Goal: Task Accomplishment & Management: Use online tool/utility

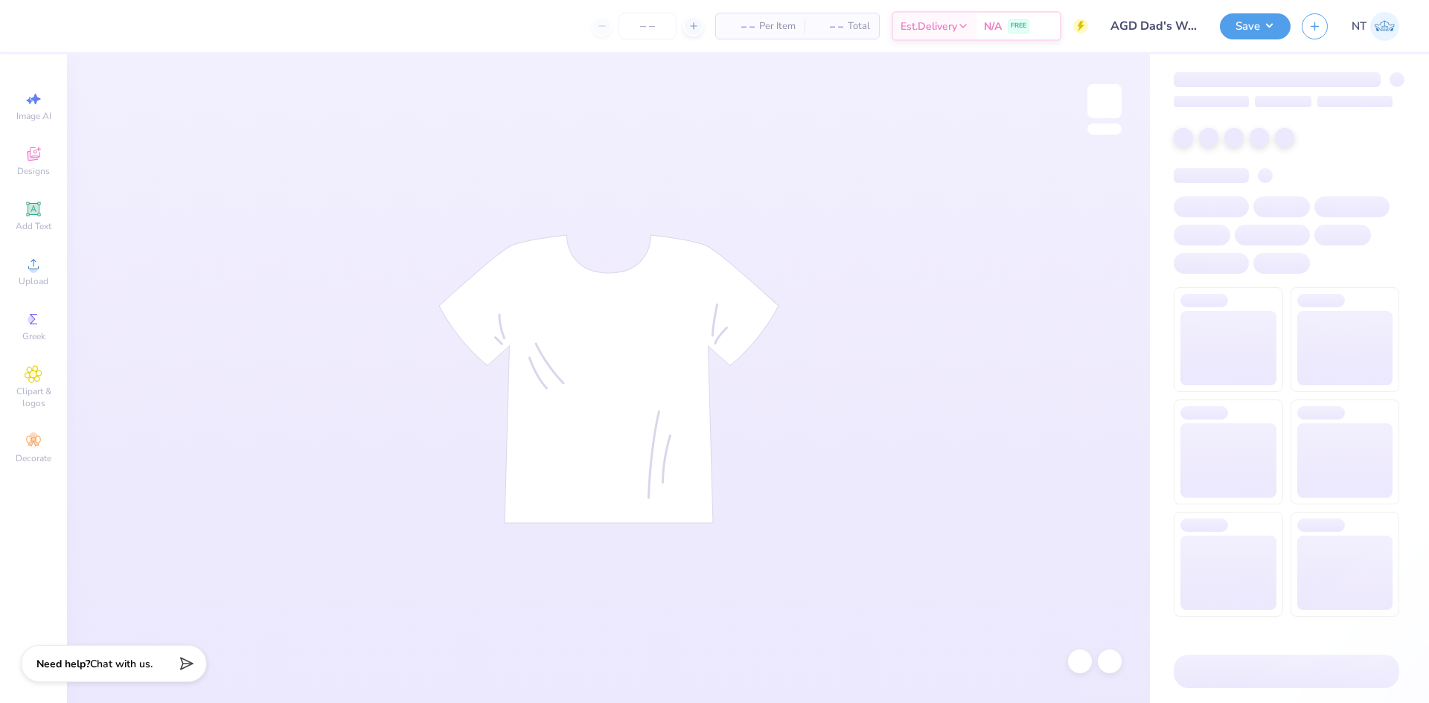
type input "100"
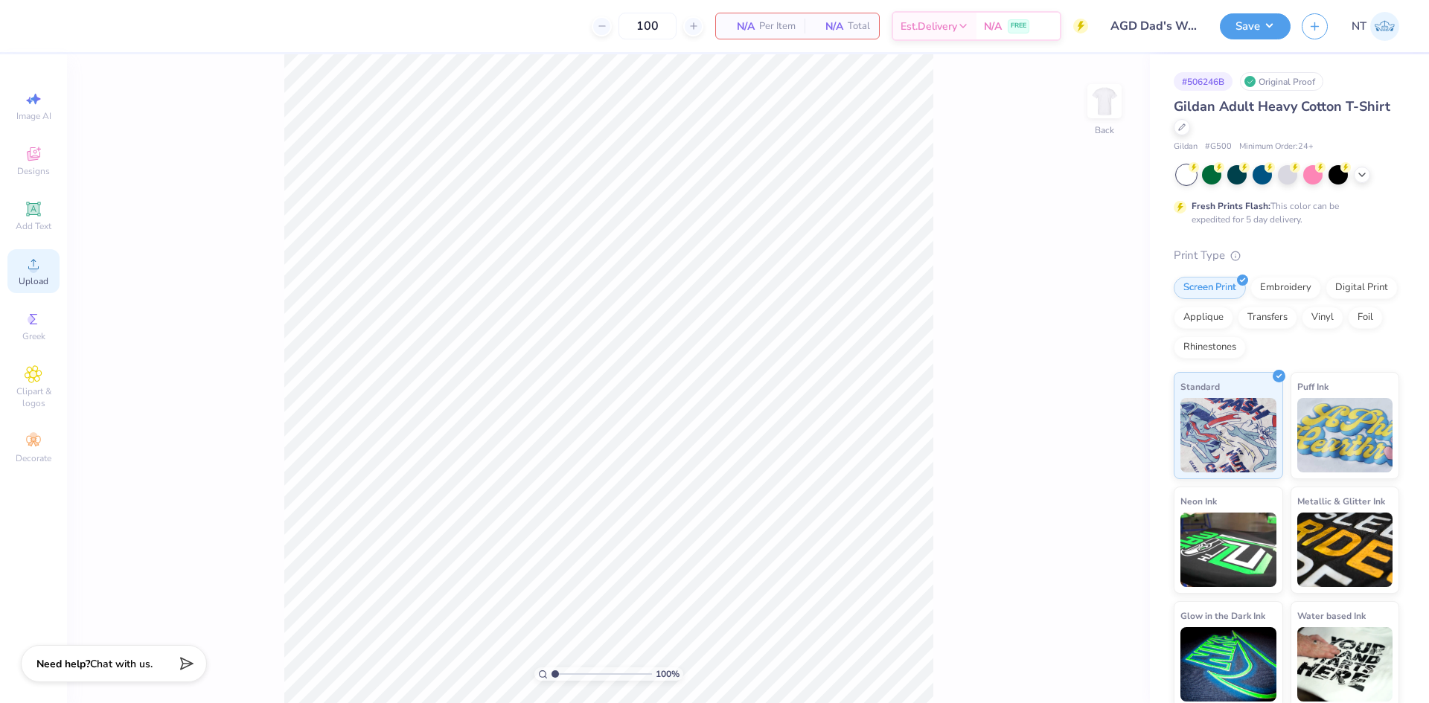
click at [25, 278] on span "Upload" at bounding box center [34, 281] width 30 height 12
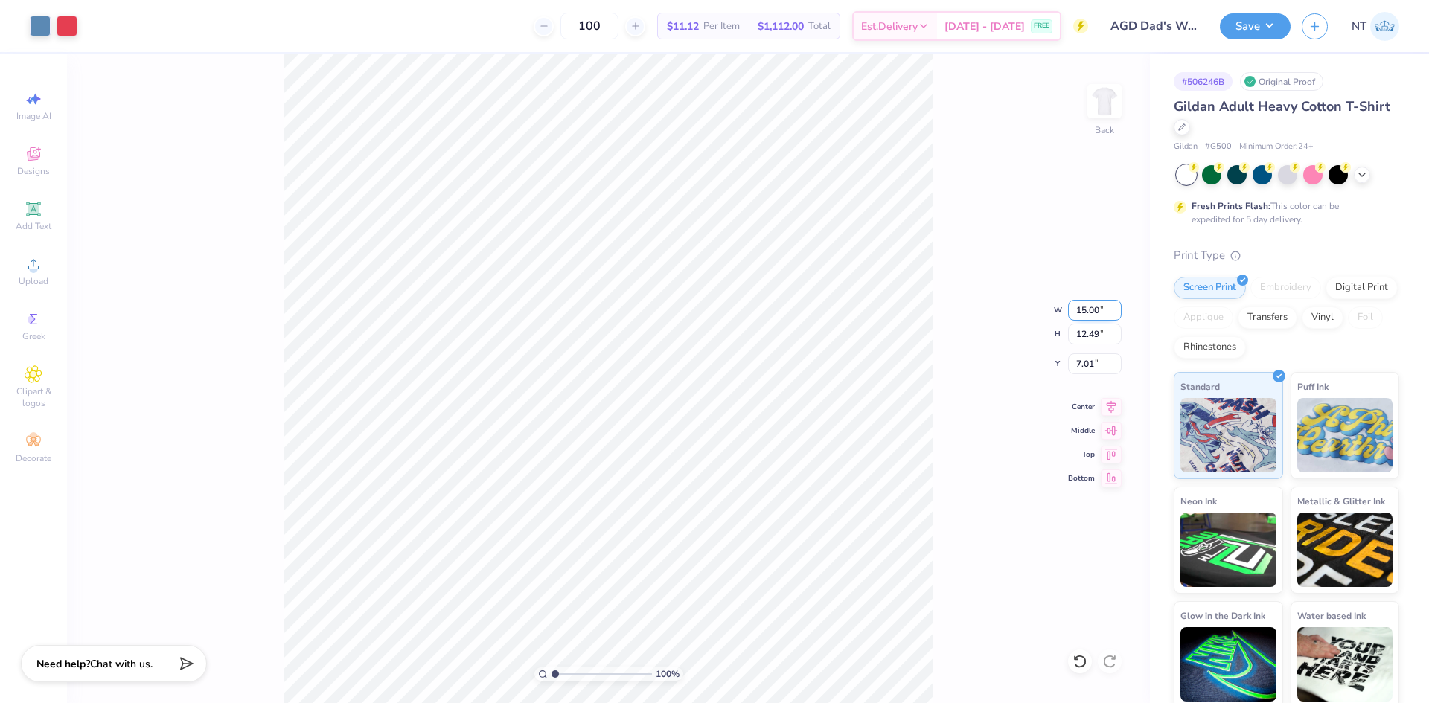
click at [1083, 308] on input "15.00" at bounding box center [1095, 310] width 54 height 21
click at [1083, 307] on input "15.00" at bounding box center [1095, 310] width 54 height 21
type input "12.00"
type input "9.99"
click at [1078, 368] on input "8.25" at bounding box center [1095, 364] width 54 height 21
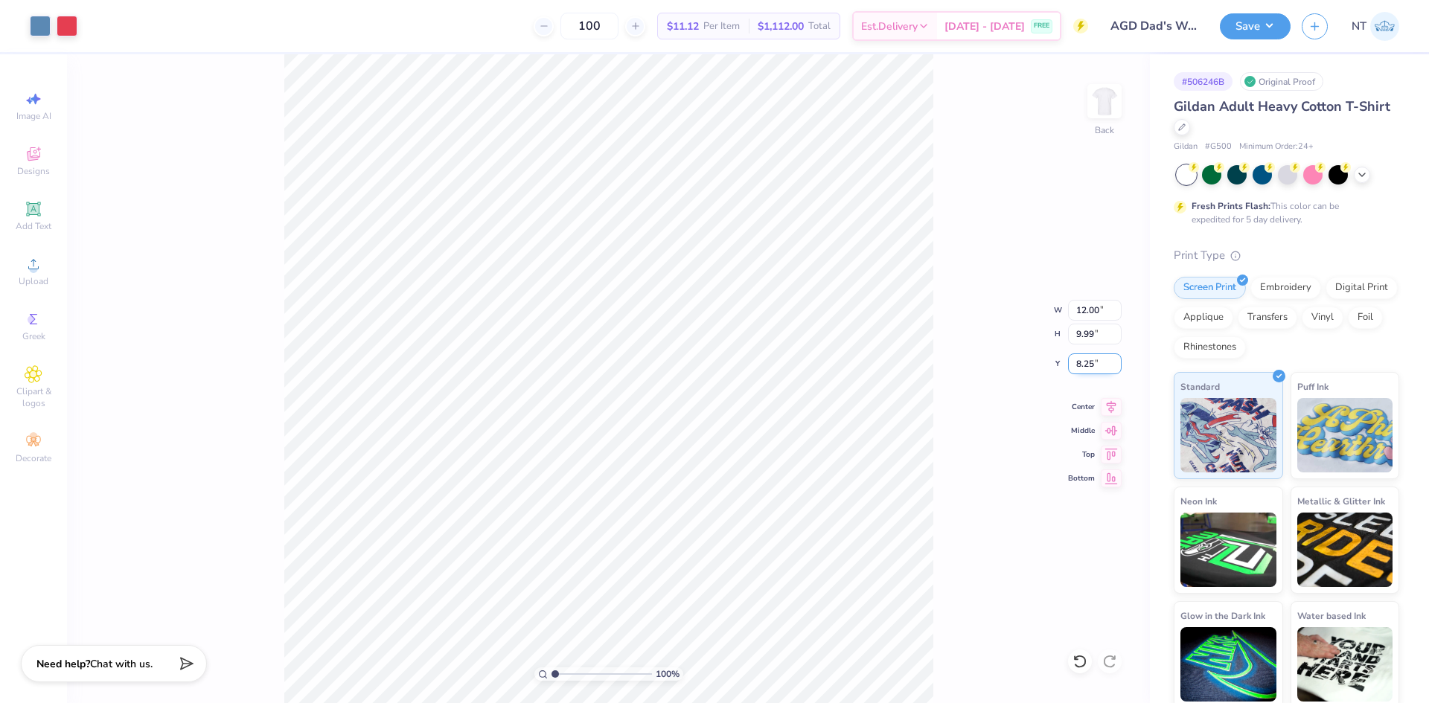
click at [1078, 368] on input "8.25" at bounding box center [1095, 364] width 54 height 21
type input "3.00"
click at [970, 400] on div "100 % Back W 12.00 12.00 " H 9.99 9.99 " Y 3.00 3.00 " Center Middle Top Bottom" at bounding box center [608, 378] width 1083 height 649
type input "1"
click at [1274, 23] on button "Save" at bounding box center [1255, 24] width 71 height 26
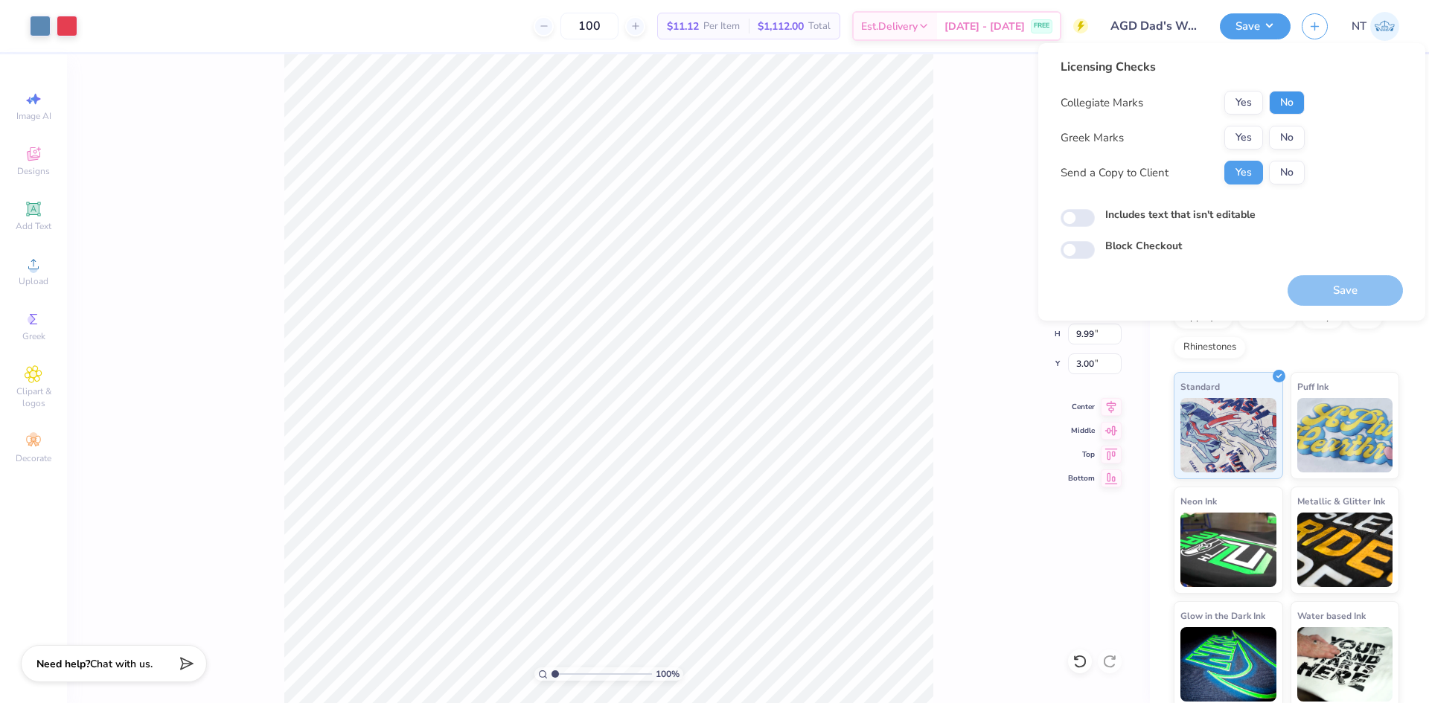
click at [1282, 105] on button "No" at bounding box center [1287, 103] width 36 height 24
click at [1246, 134] on button "Yes" at bounding box center [1243, 138] width 39 height 24
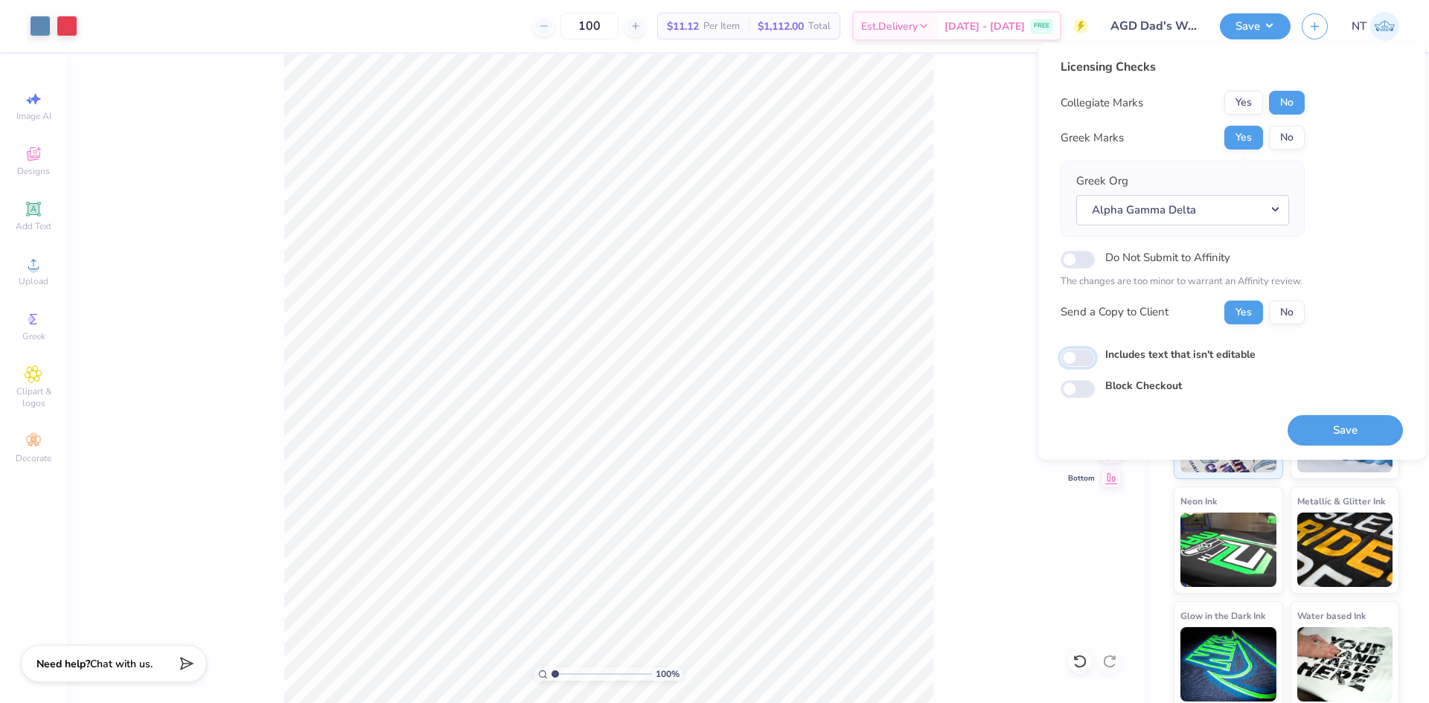
drag, startPoint x: 1089, startPoint y: 355, endPoint x: 1128, endPoint y: 371, distance: 42.4
click at [1088, 355] on input "Includes text that isn't editable" at bounding box center [1078, 358] width 34 height 18
checkbox input "true"
click at [1328, 427] on button "Save" at bounding box center [1345, 430] width 115 height 31
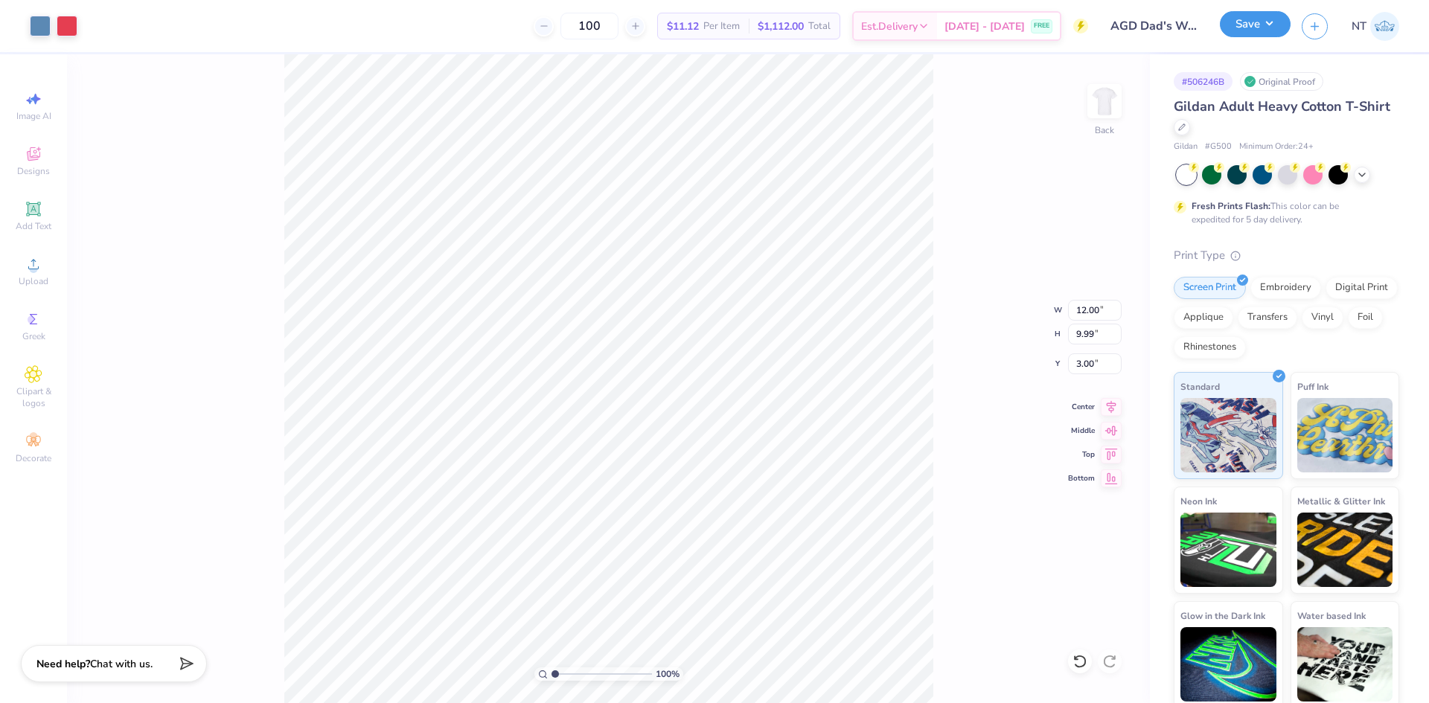
click at [1266, 31] on button "Save" at bounding box center [1255, 24] width 71 height 26
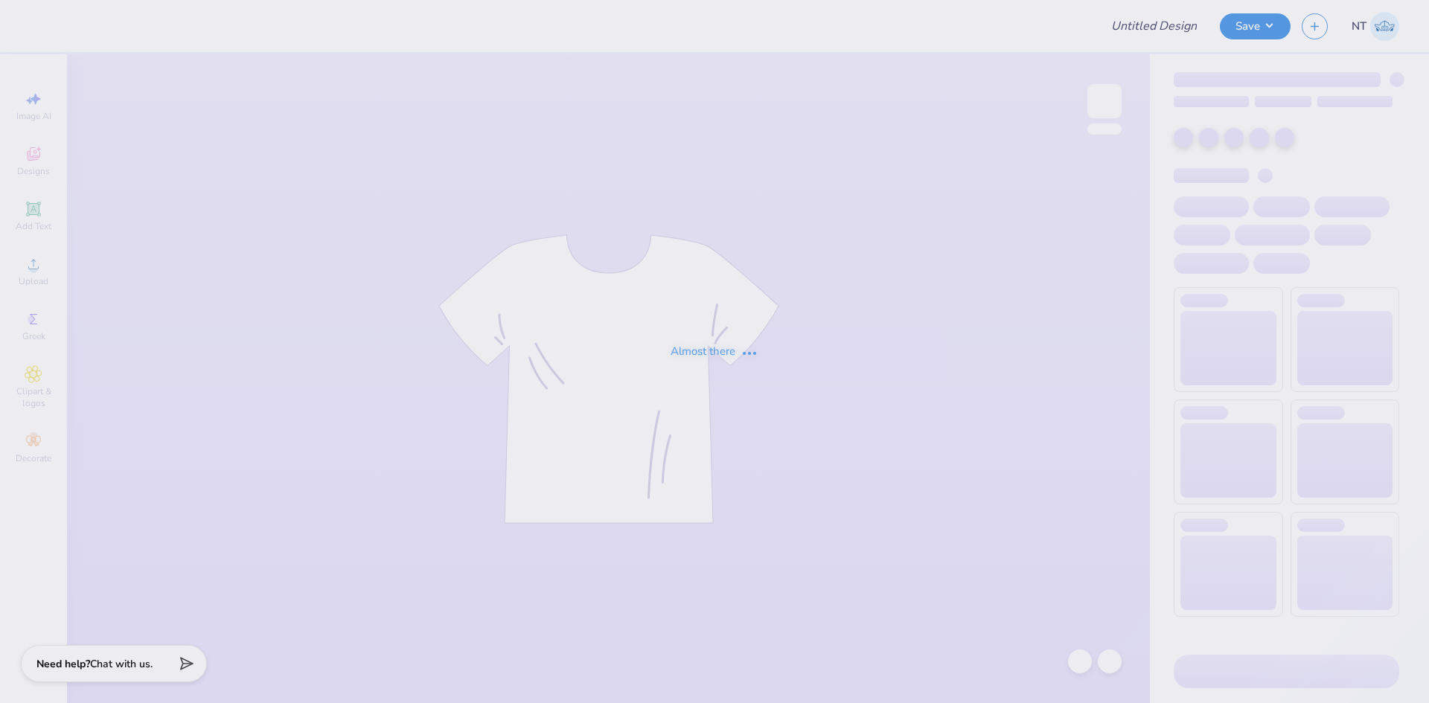
type input "AGD Dad's Weekend 25"
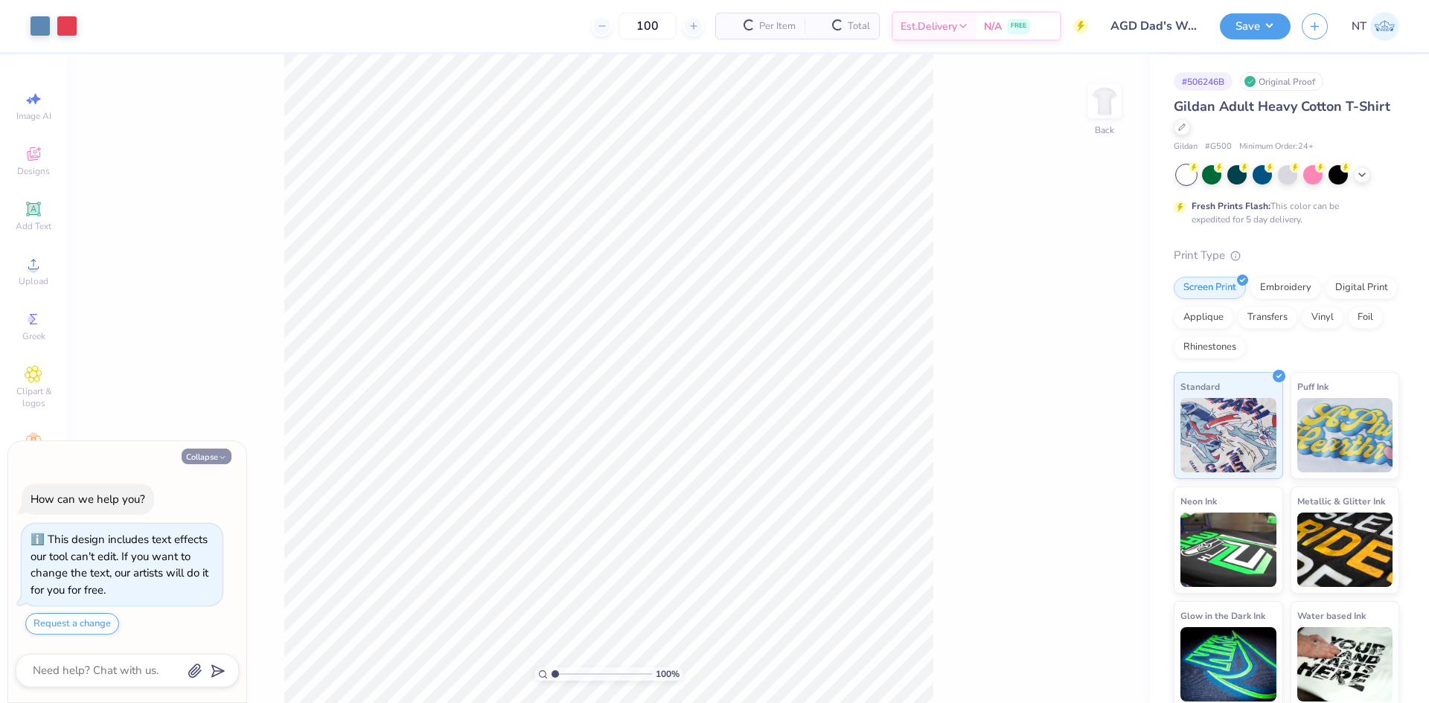
click at [211, 459] on button "Collapse" at bounding box center [207, 457] width 50 height 16
type textarea "x"
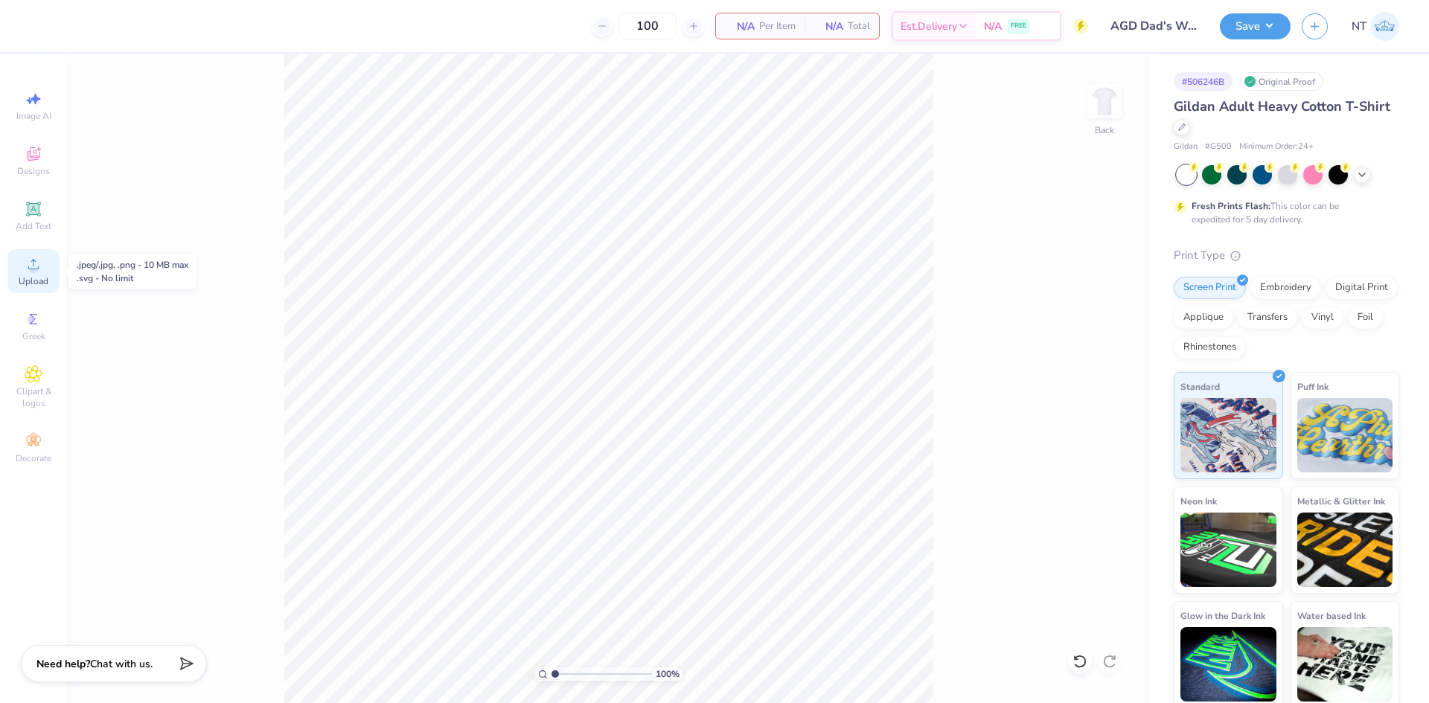
click at [25, 266] on icon at bounding box center [34, 264] width 18 height 18
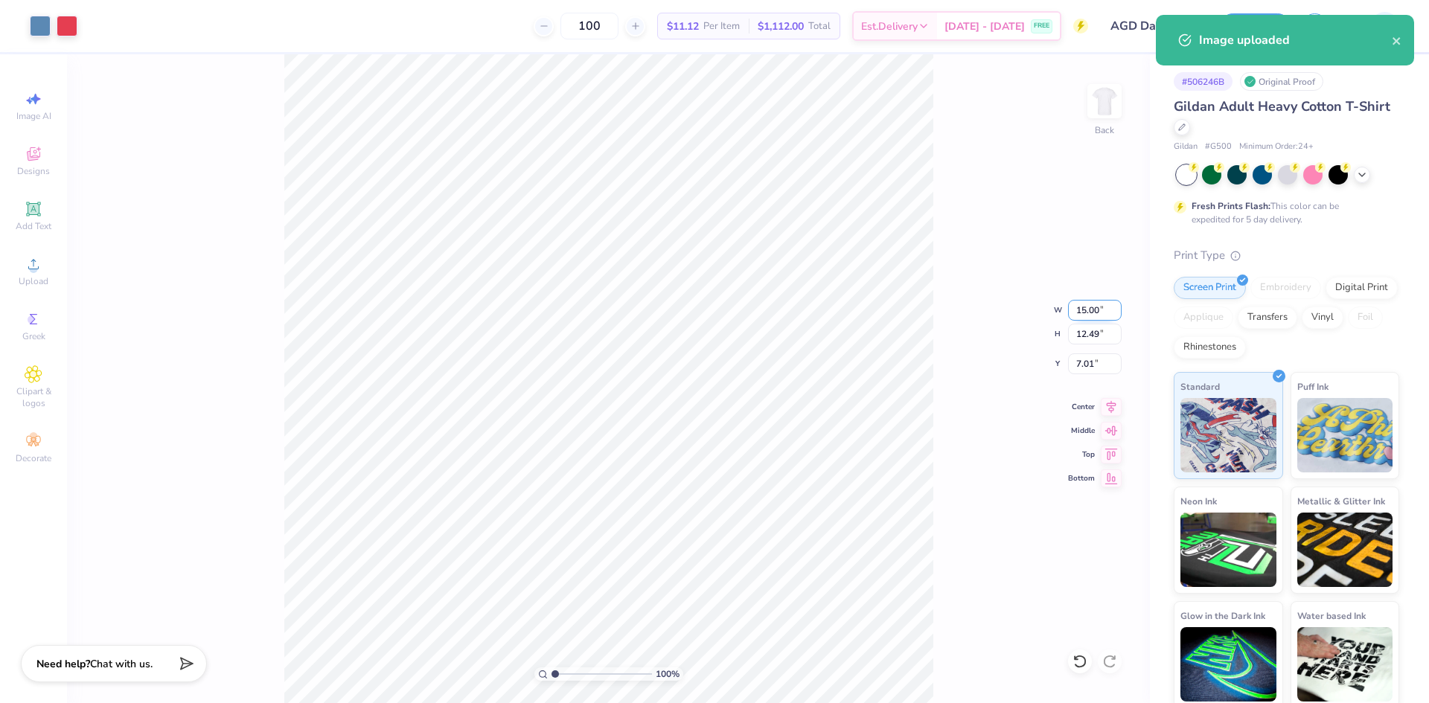
click at [1085, 312] on input "15.00" at bounding box center [1095, 310] width 54 height 21
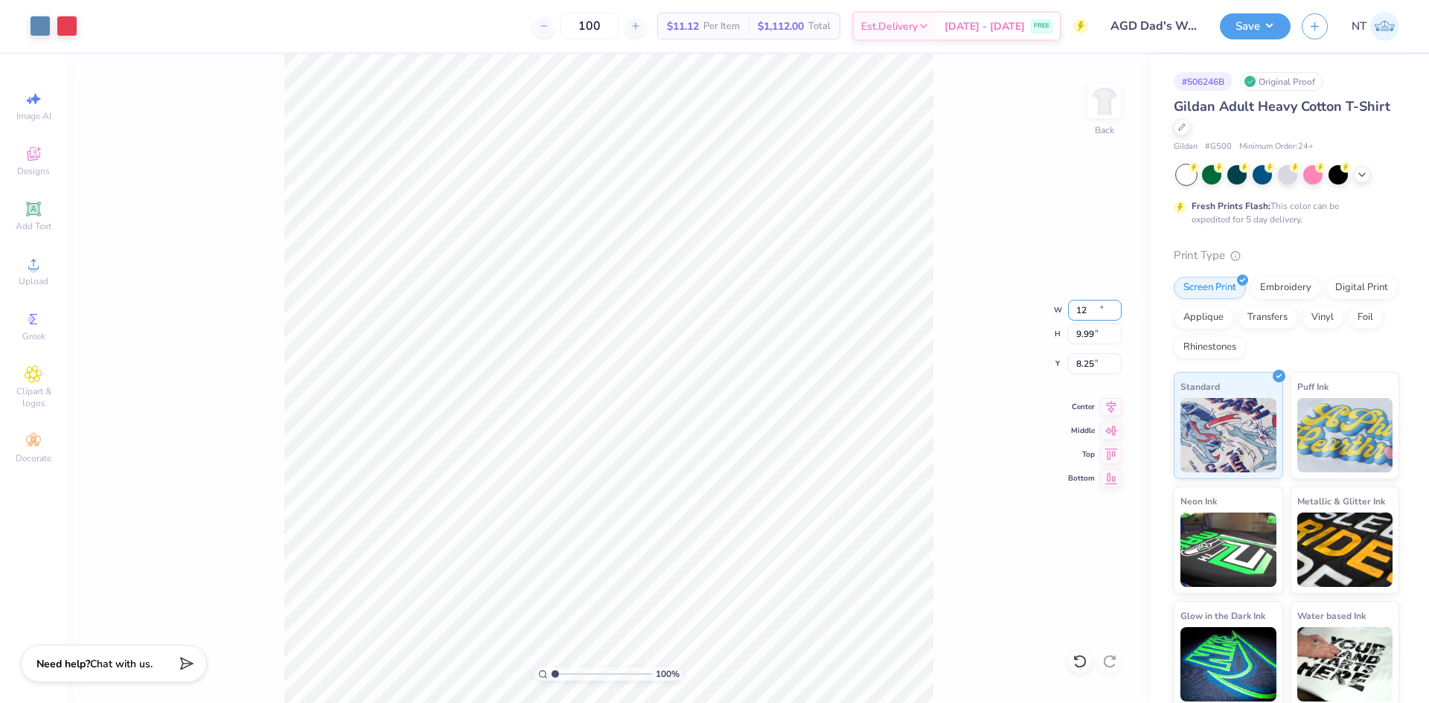
type input "12.00"
type input "9.99"
click at [1075, 361] on input "8.25" at bounding box center [1095, 364] width 54 height 21
type input "3.00"
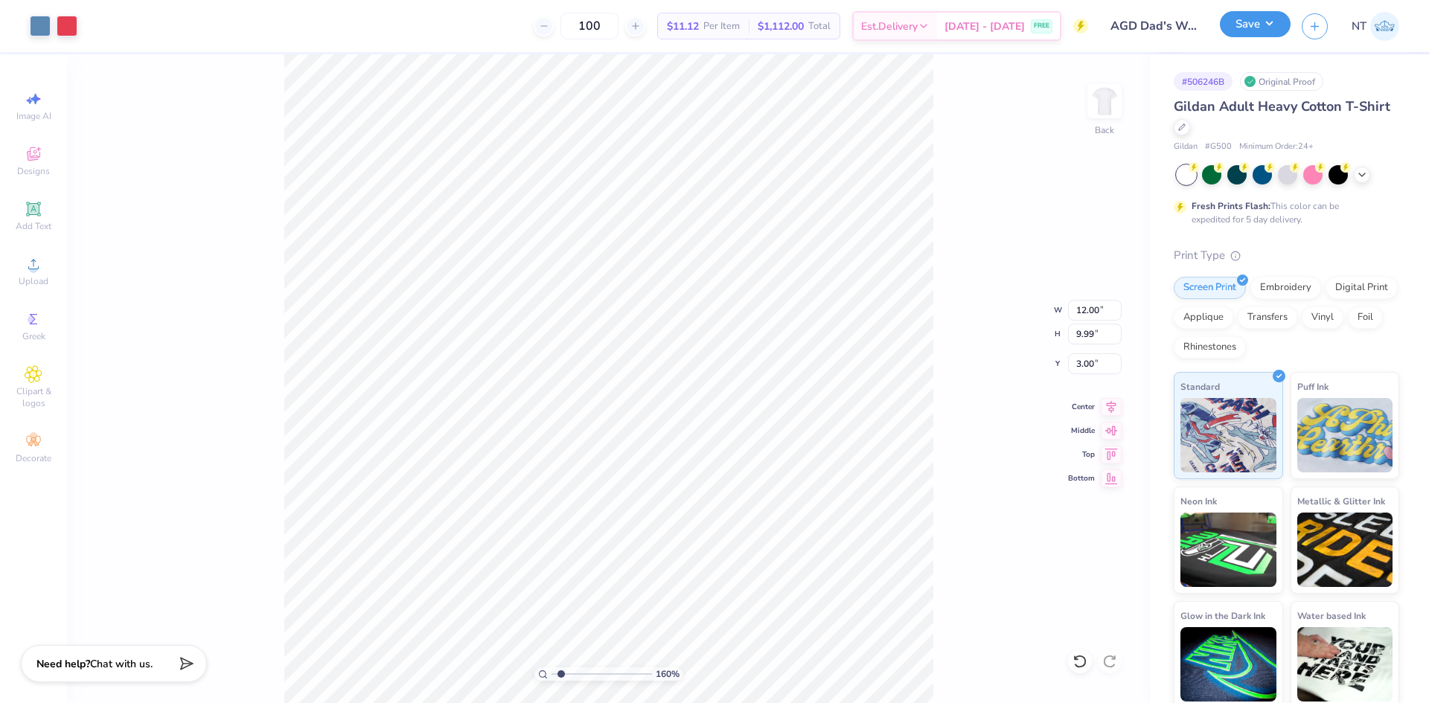
click at [1258, 18] on button "Save" at bounding box center [1255, 24] width 71 height 26
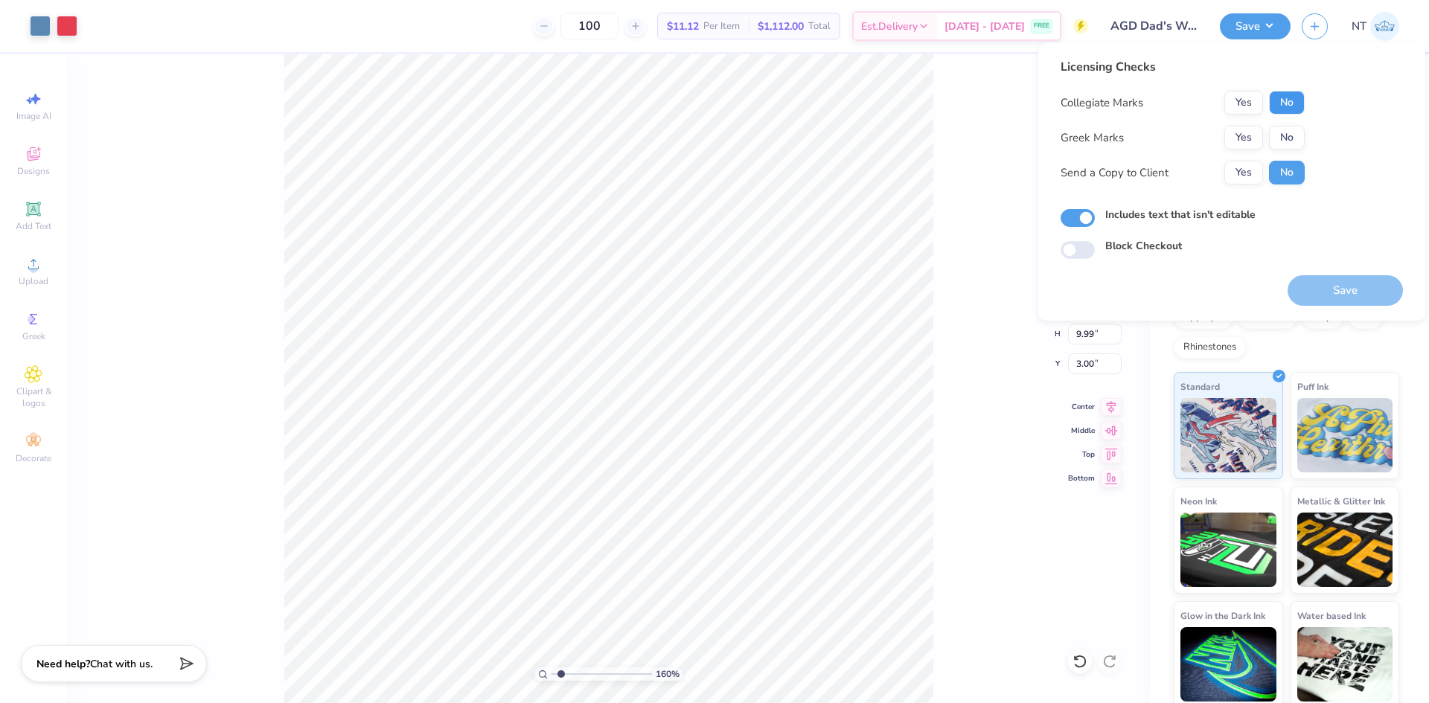
click at [1282, 105] on button "No" at bounding box center [1287, 103] width 36 height 24
click at [1259, 121] on div "Collegiate Marks Yes No Greek Marks Yes No Send a Copy to Client Yes No" at bounding box center [1183, 138] width 244 height 94
click at [1253, 146] on button "Yes" at bounding box center [1243, 138] width 39 height 24
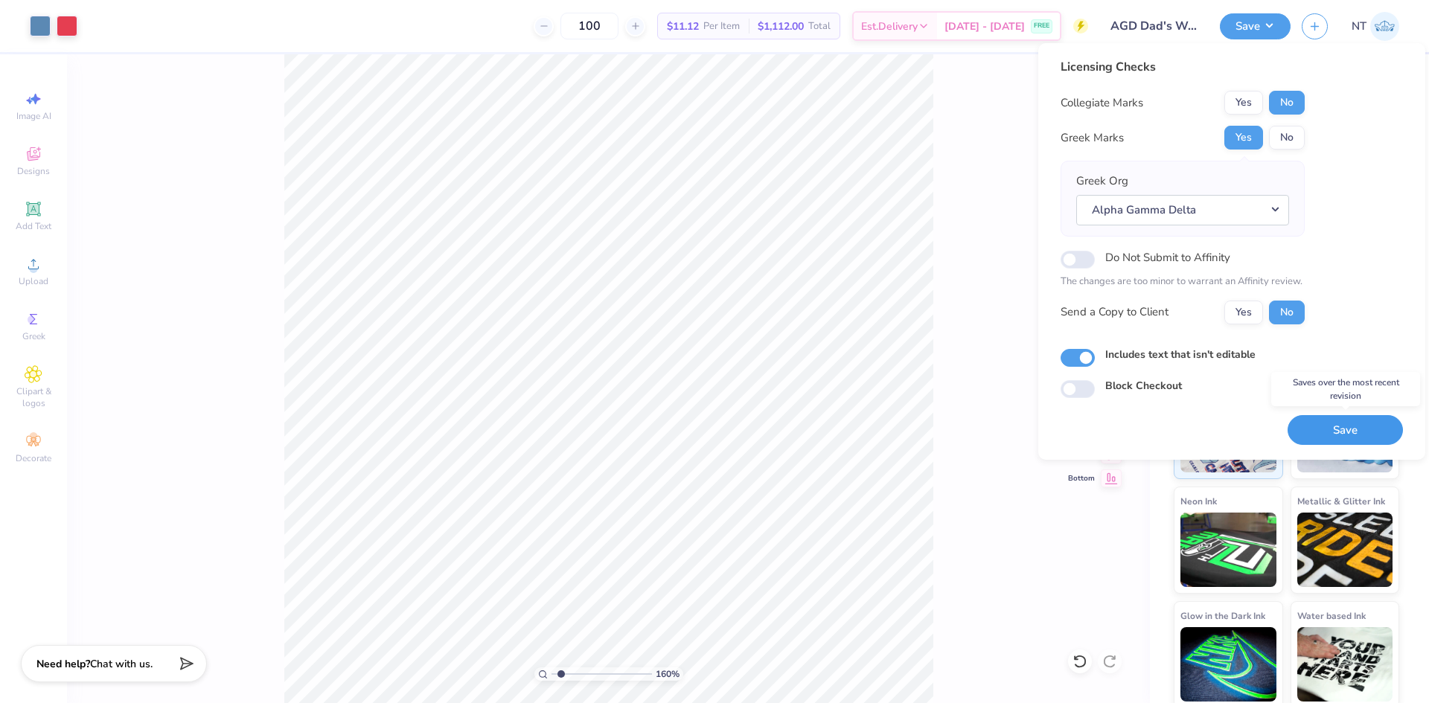
click at [1320, 434] on button "Save" at bounding box center [1345, 430] width 115 height 31
click at [943, 296] on div "160 % Back W 12.00 12.00 " H 9.99 9.99 " Y 3.00 3.00 " Center Middle Top Bottom" at bounding box center [608, 378] width 1083 height 649
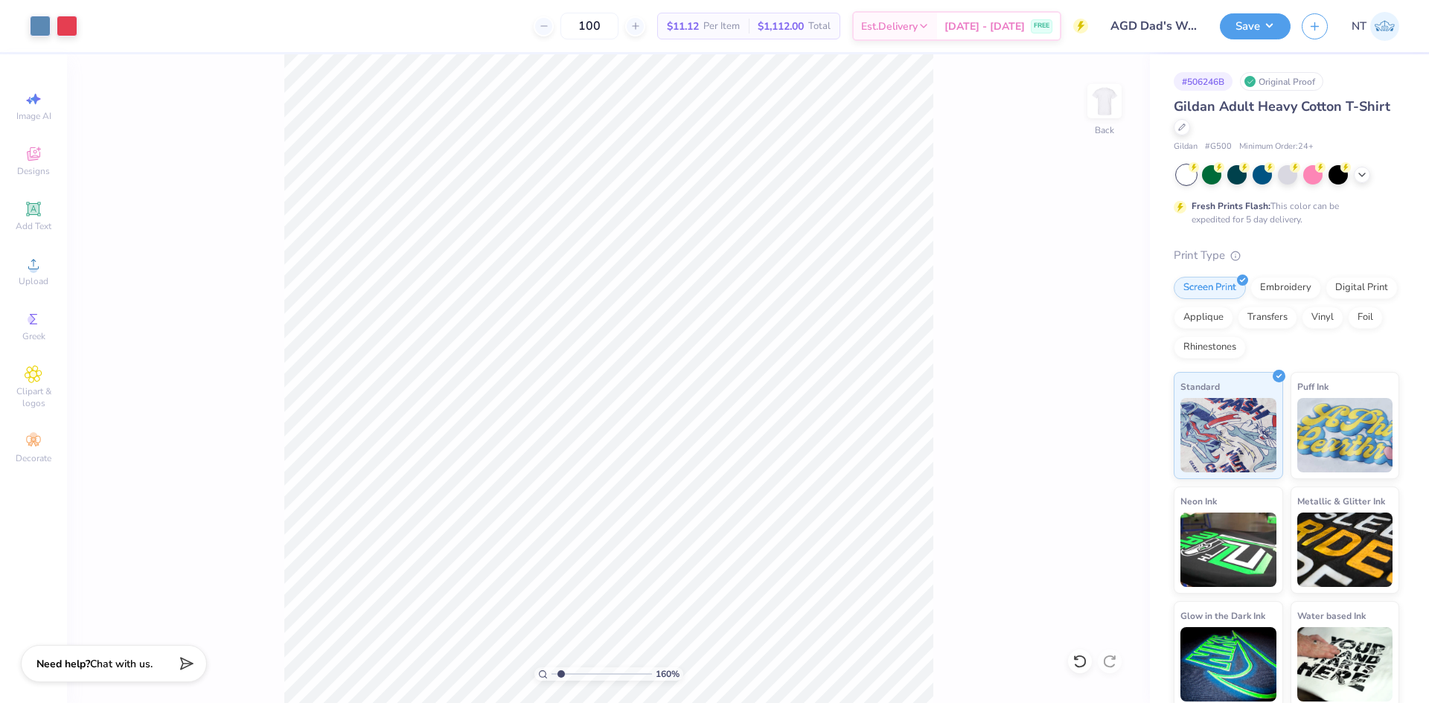
type input "1.59733176991689"
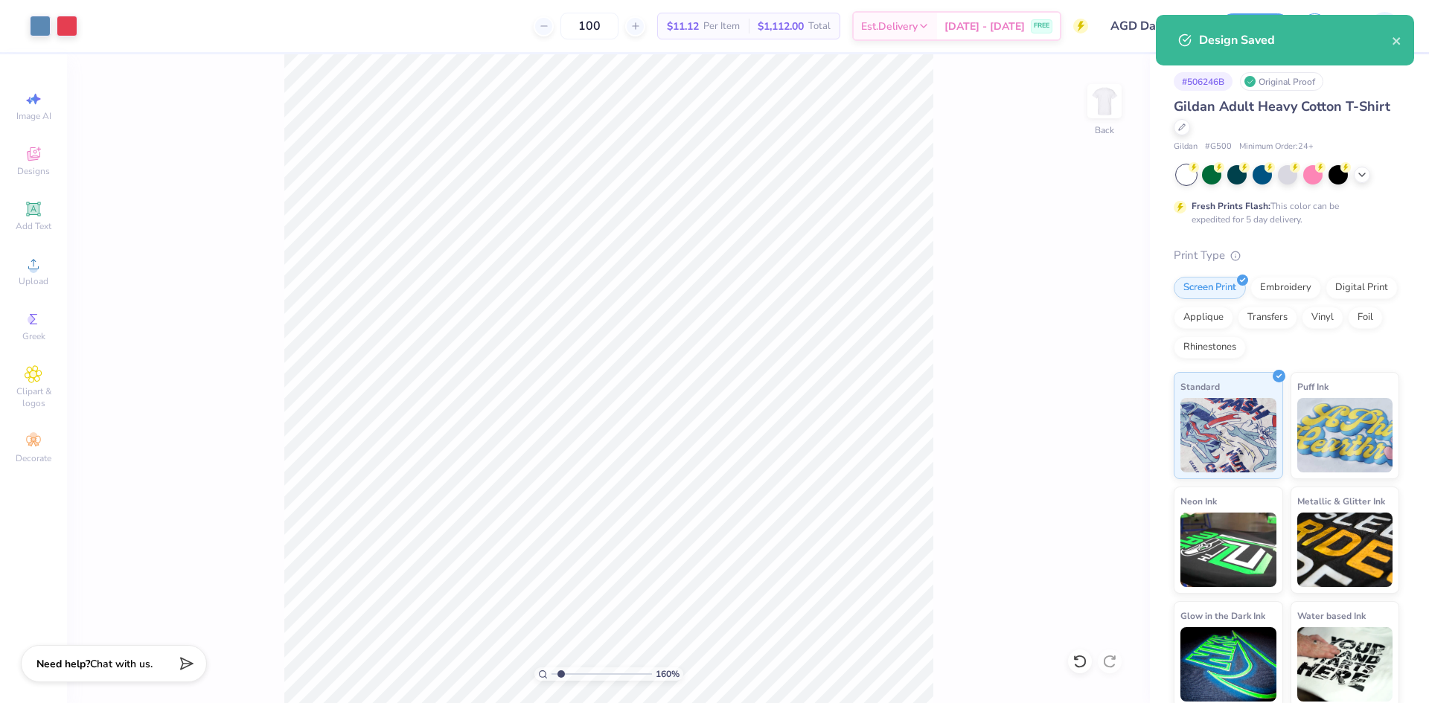
click at [933, 246] on div "160 % Back" at bounding box center [608, 378] width 1083 height 649
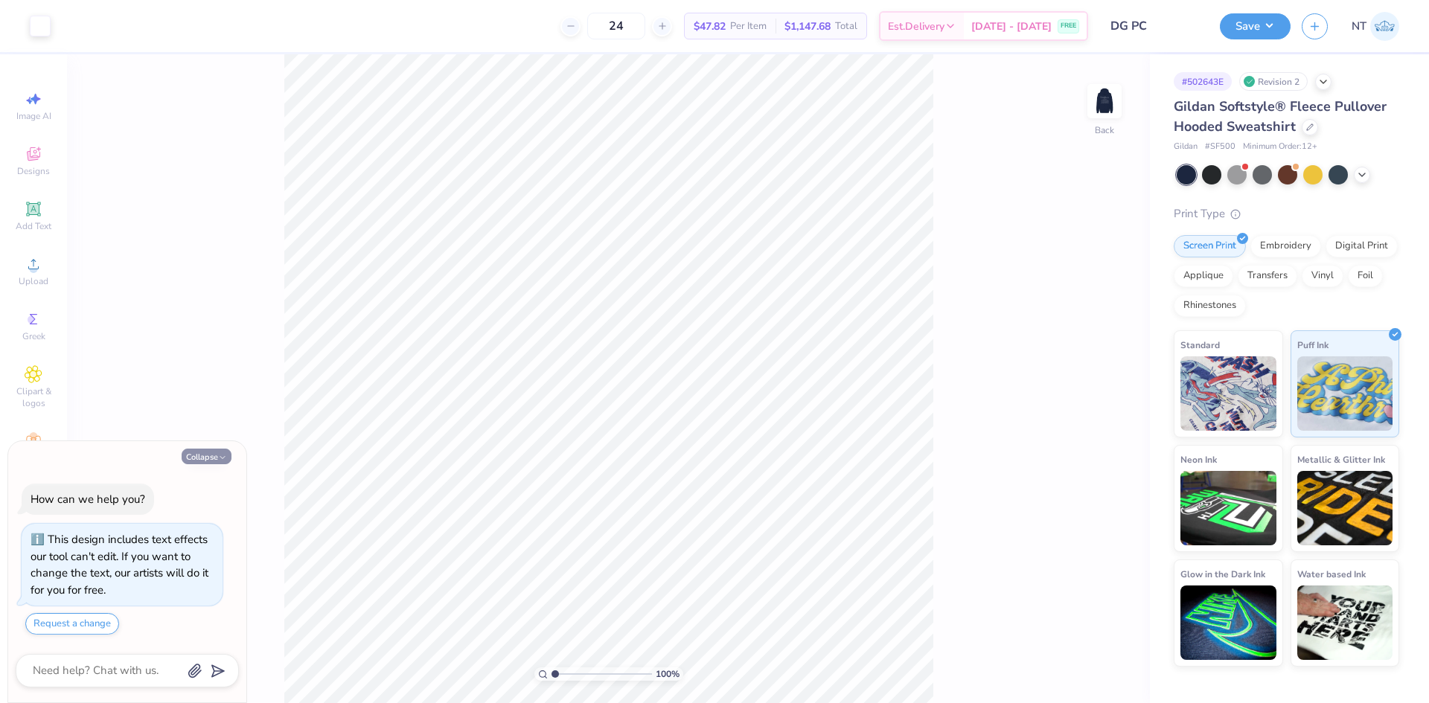
click at [196, 452] on button "Collapse" at bounding box center [207, 457] width 50 height 16
type textarea "x"
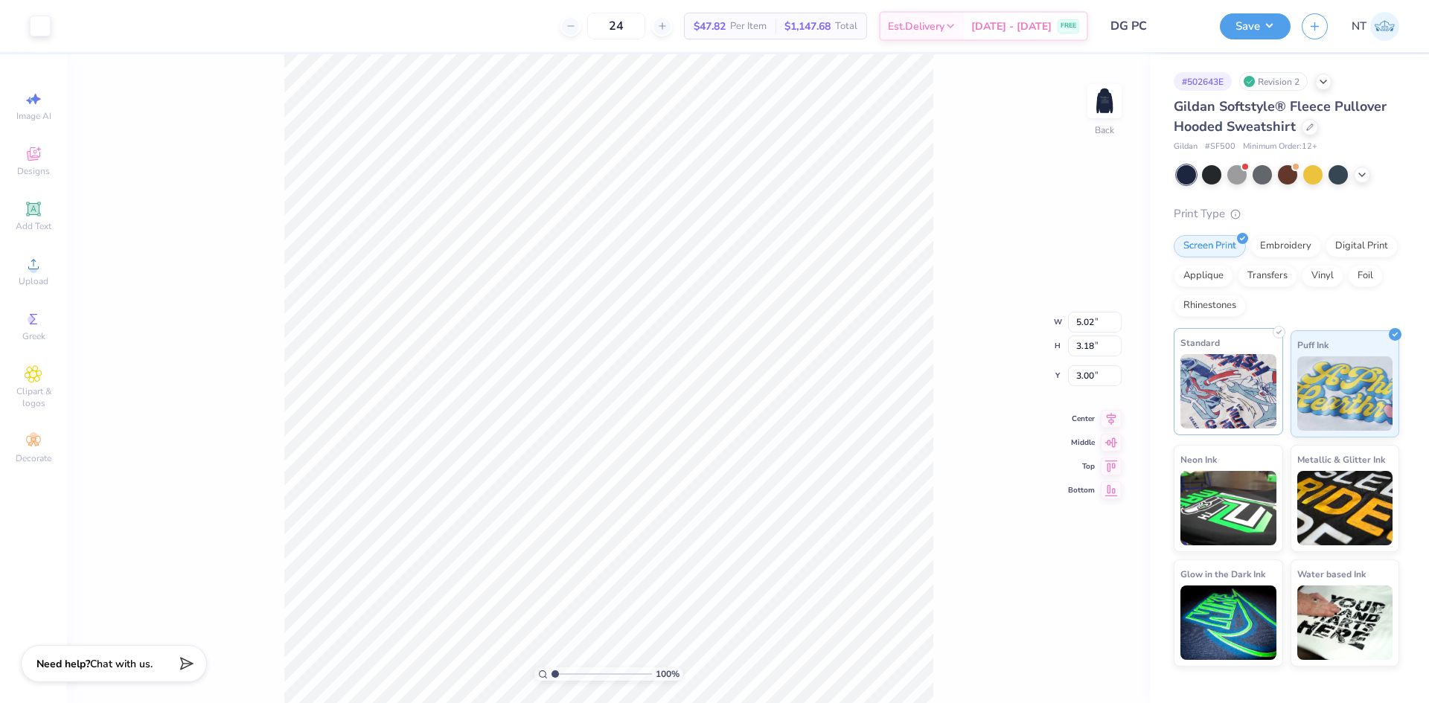
click at [1252, 378] on img at bounding box center [1228, 391] width 96 height 74
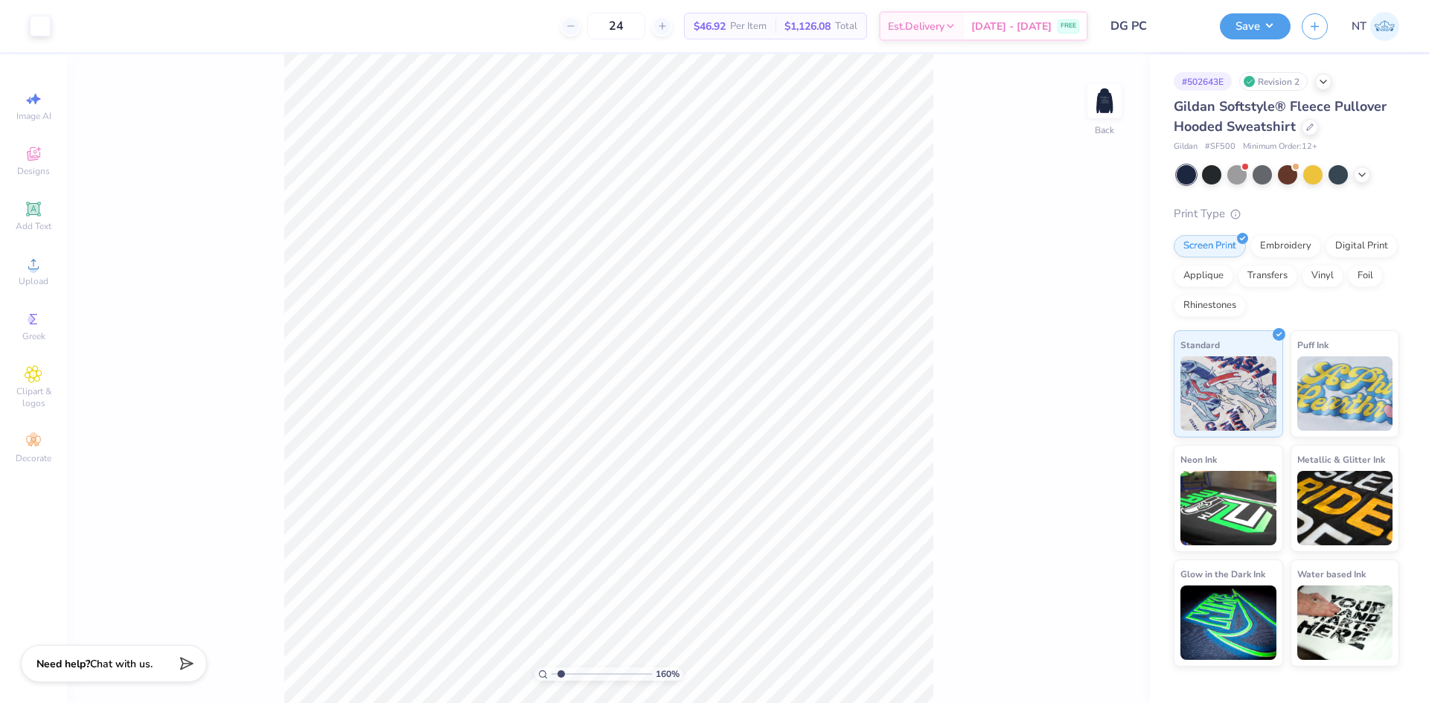
type input "1.59733176991689"
click at [1086, 322] on input "5.02" at bounding box center [1095, 322] width 54 height 21
type input "5"
type input "1.59733176991689"
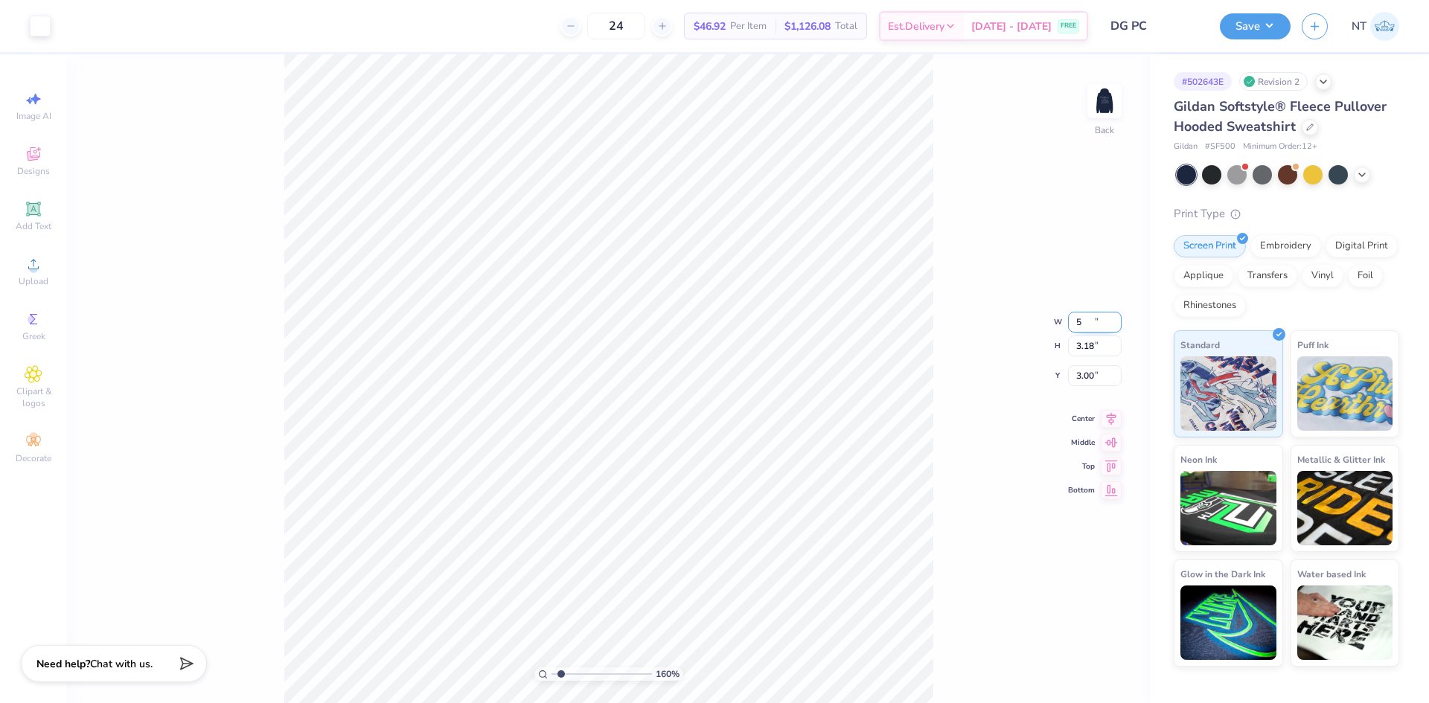
type input "5.00"
type input "3.17"
click at [1087, 368] on input "3.01" at bounding box center [1095, 364] width 54 height 21
type input "3"
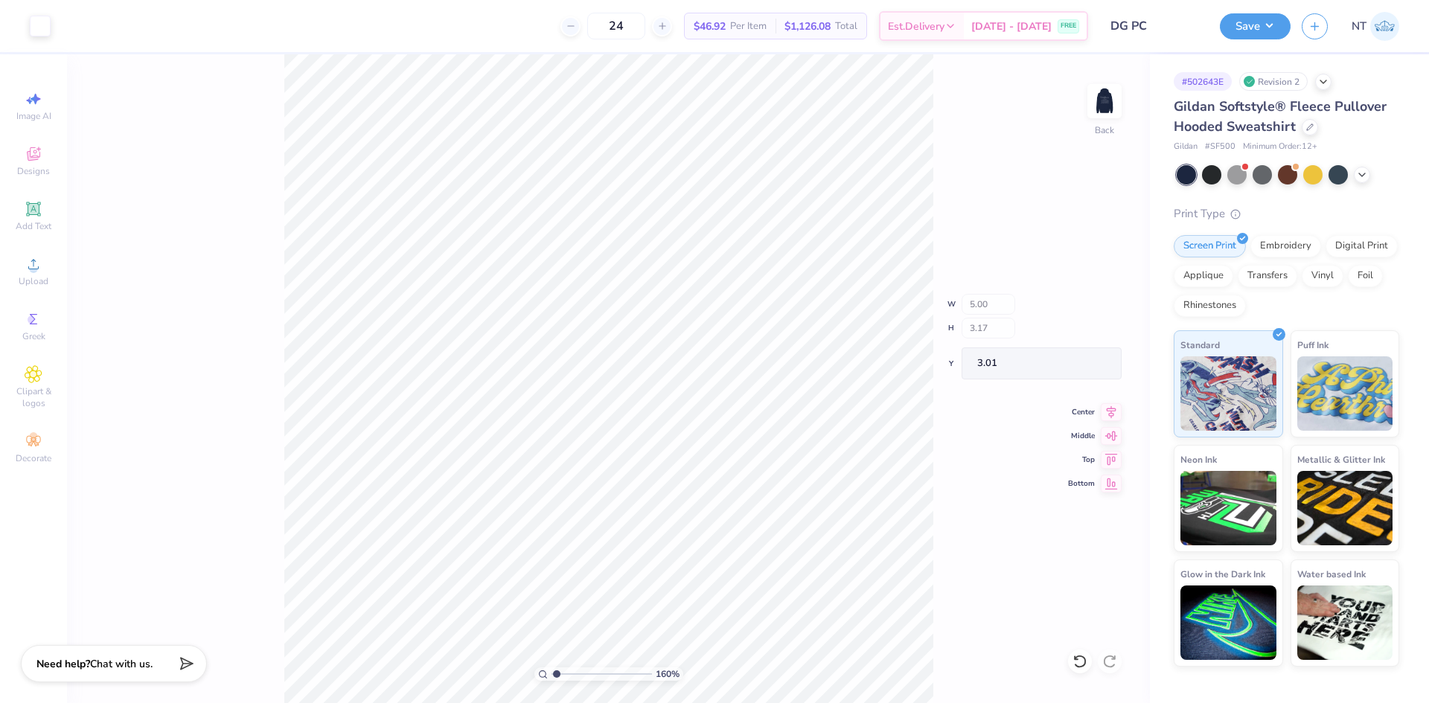
type input "1"
click at [1106, 99] on img at bounding box center [1105, 101] width 60 height 60
click at [1126, 100] on img at bounding box center [1105, 101] width 60 height 60
click at [1084, 364] on input "3.01" at bounding box center [1095, 364] width 54 height 21
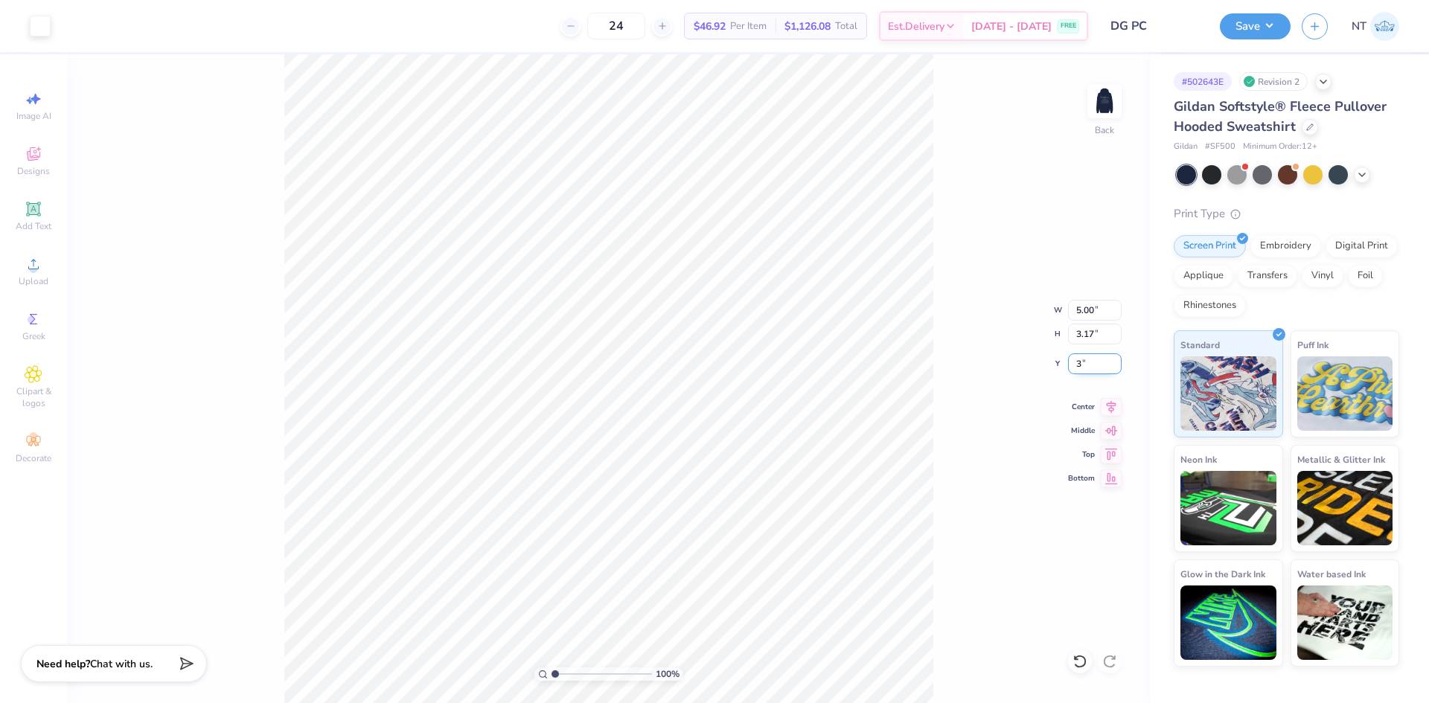
type input "3.00"
click at [1096, 107] on img at bounding box center [1105, 101] width 60 height 60
click at [1081, 324] on input "10.76" at bounding box center [1095, 322] width 54 height 21
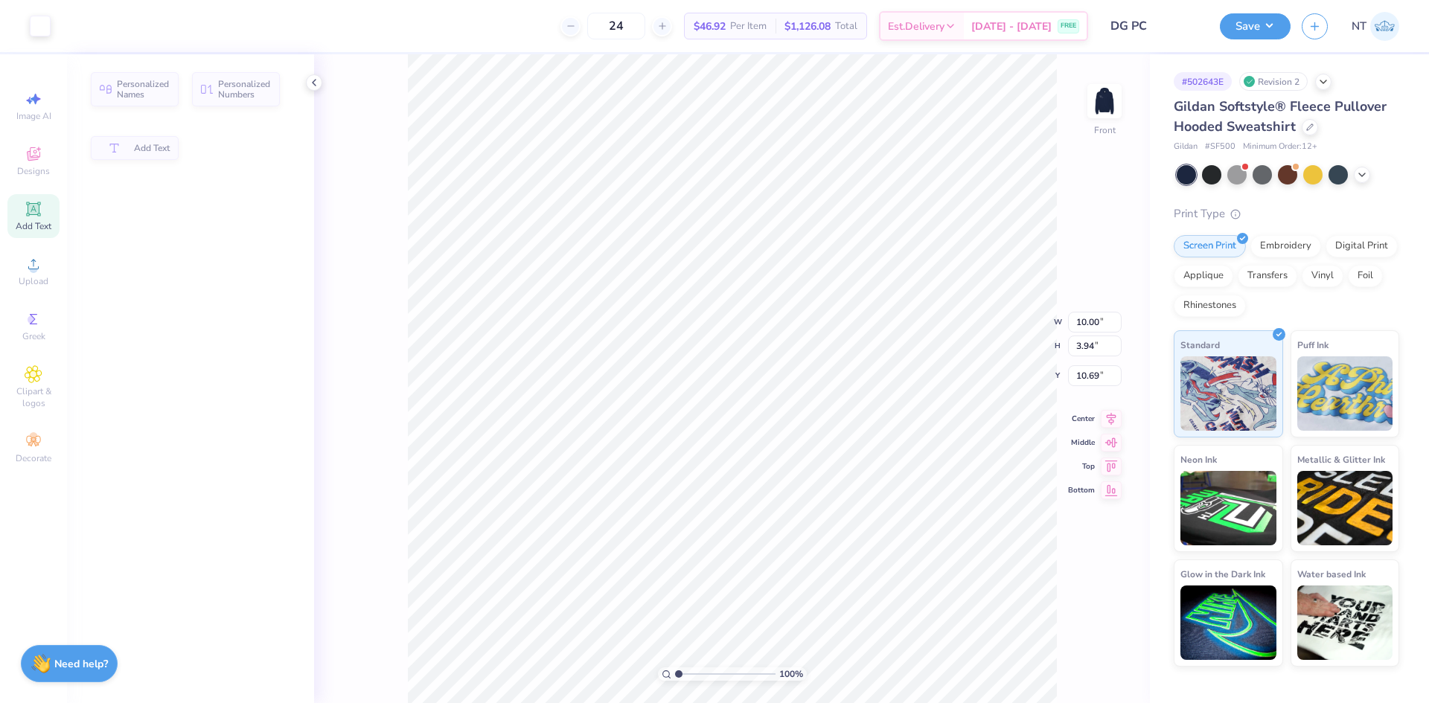
type input "10.00"
type input "3.94"
type input "10.69"
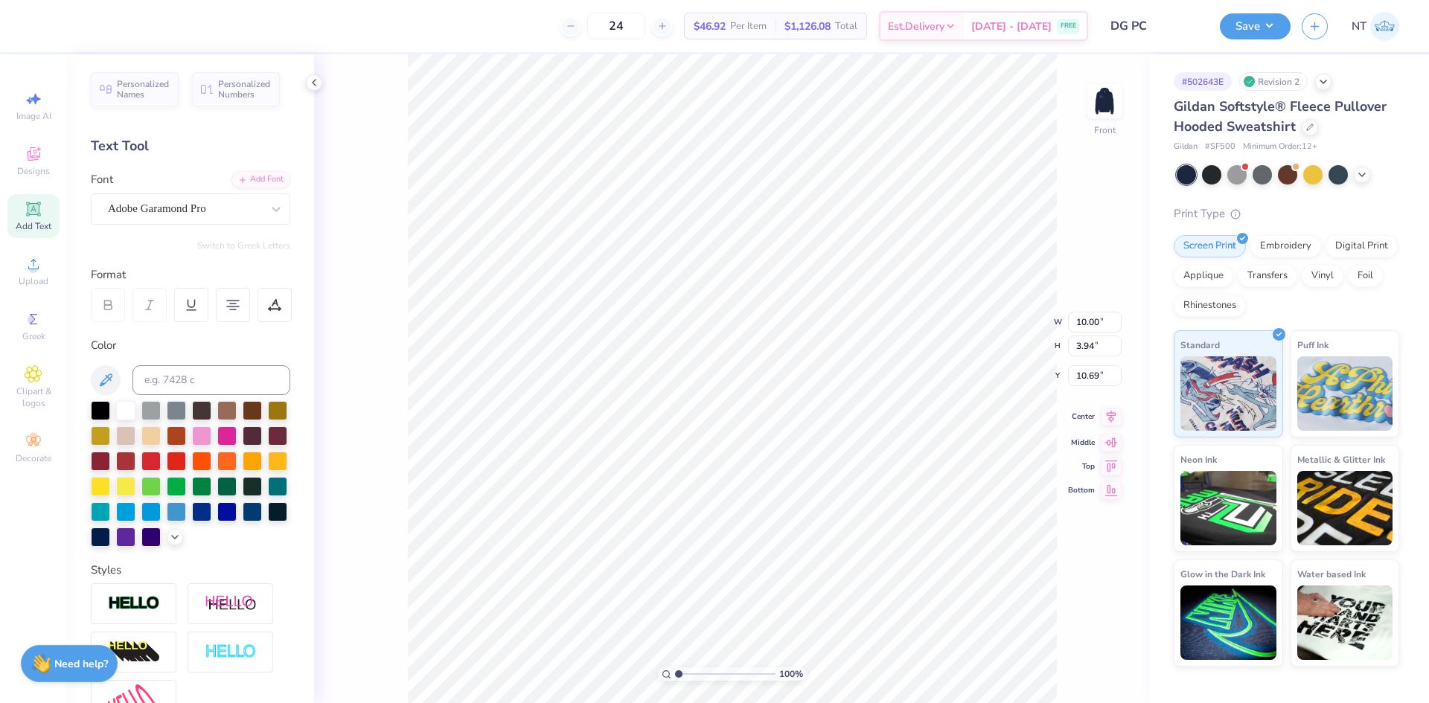
click at [1110, 418] on icon at bounding box center [1112, 416] width 10 height 13
click at [1110, 406] on icon at bounding box center [1112, 404] width 10 height 13
type input "1.94838374793402"
type input "8.79"
type input "3.46"
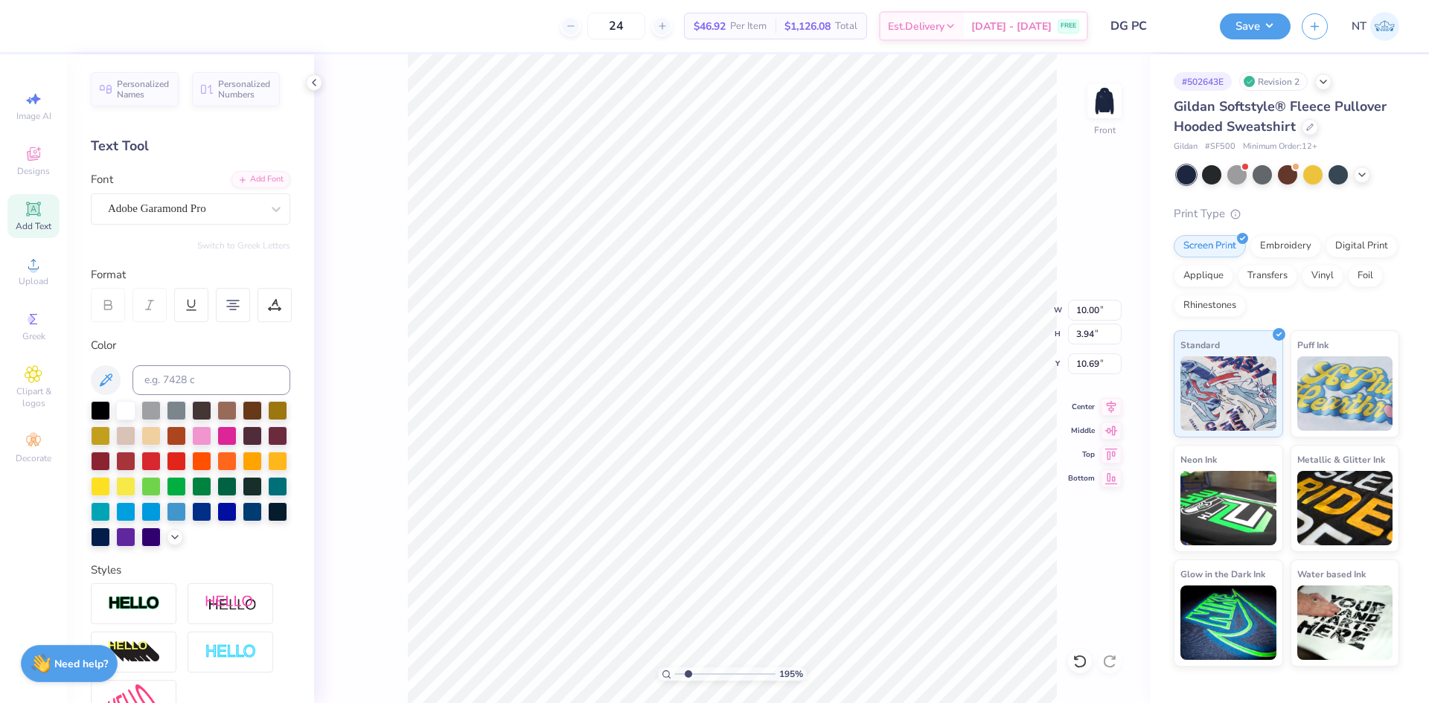
type input "11.17"
type input "1.94838374793402"
type input "10.77"
type input "1.39584517333908"
type input "16.25"
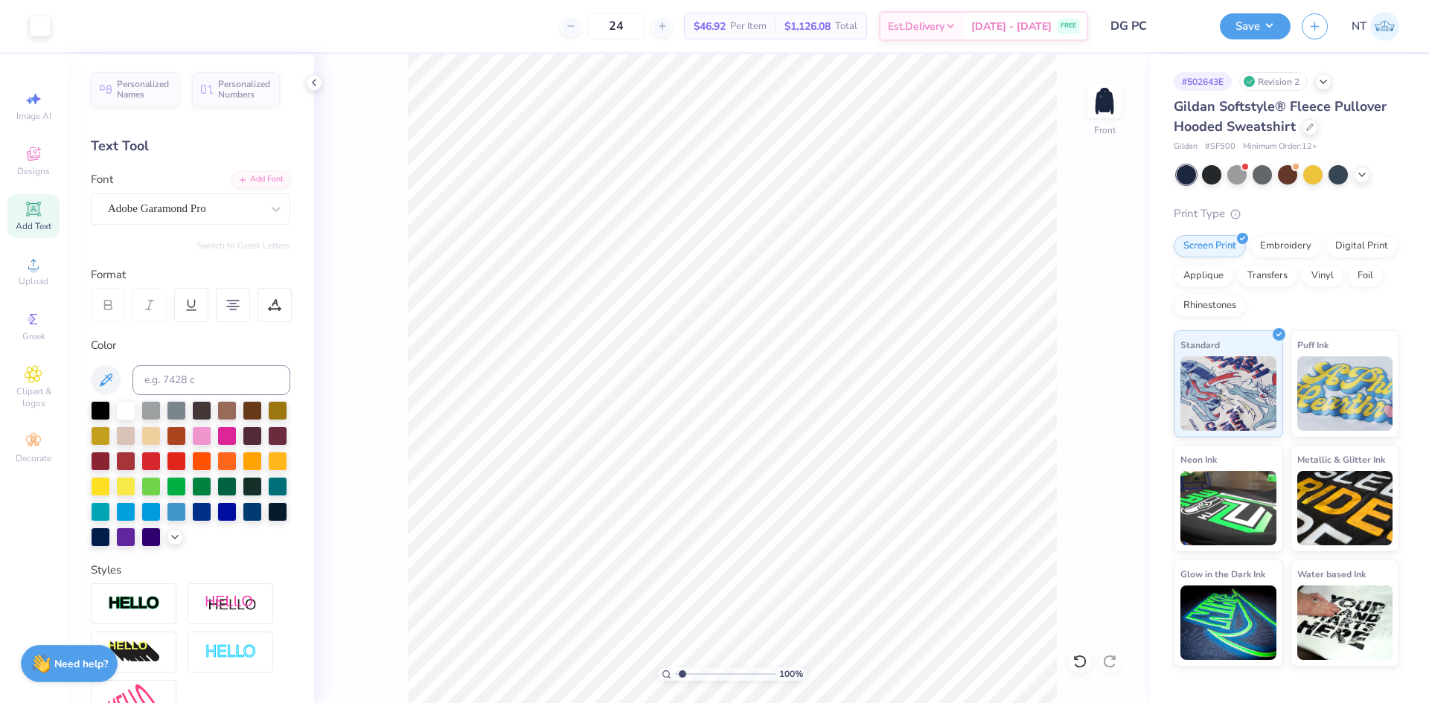
type input "1"
click at [1081, 359] on input "8.15" at bounding box center [1095, 364] width 54 height 21
type input "8.00"
type input "1.39584517333909"
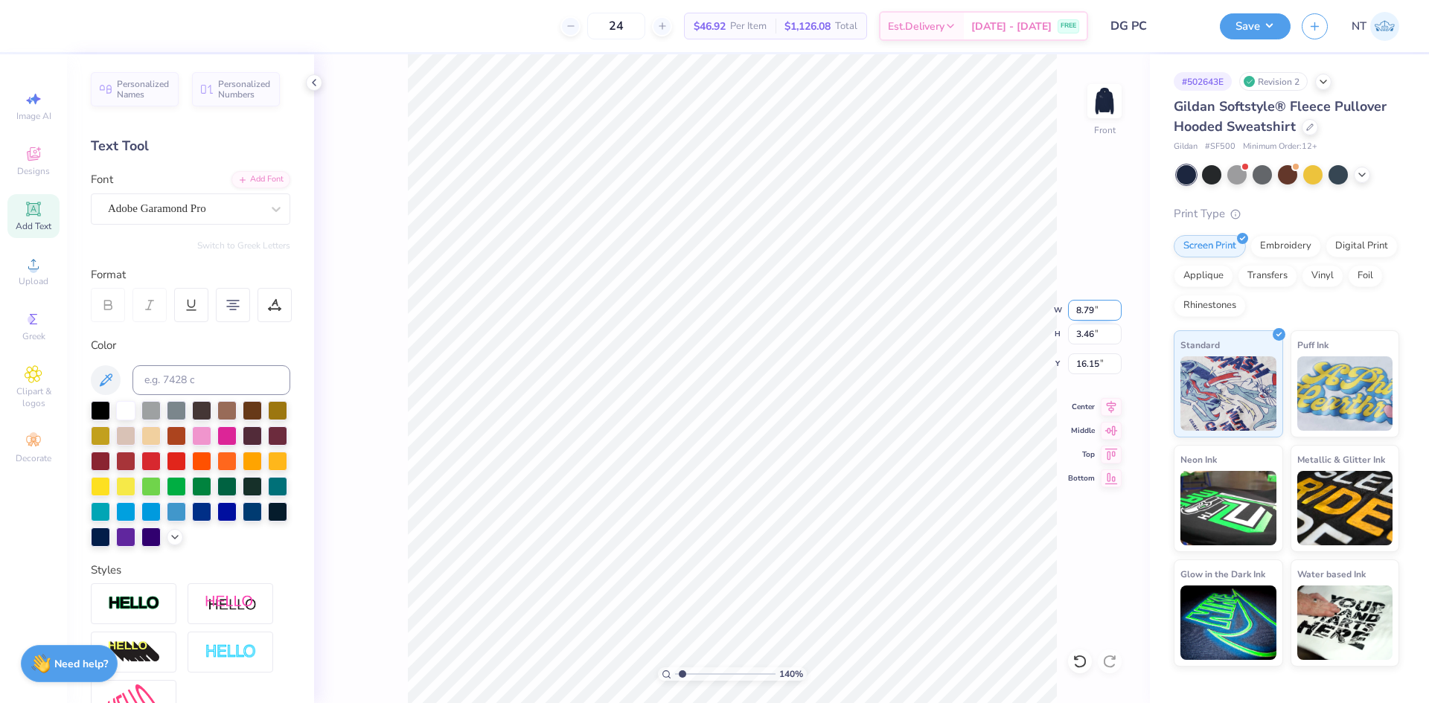
click at [1092, 309] on input "8.79" at bounding box center [1095, 310] width 54 height 21
type input "8"
type input "1.39584517333909"
type input "8.00"
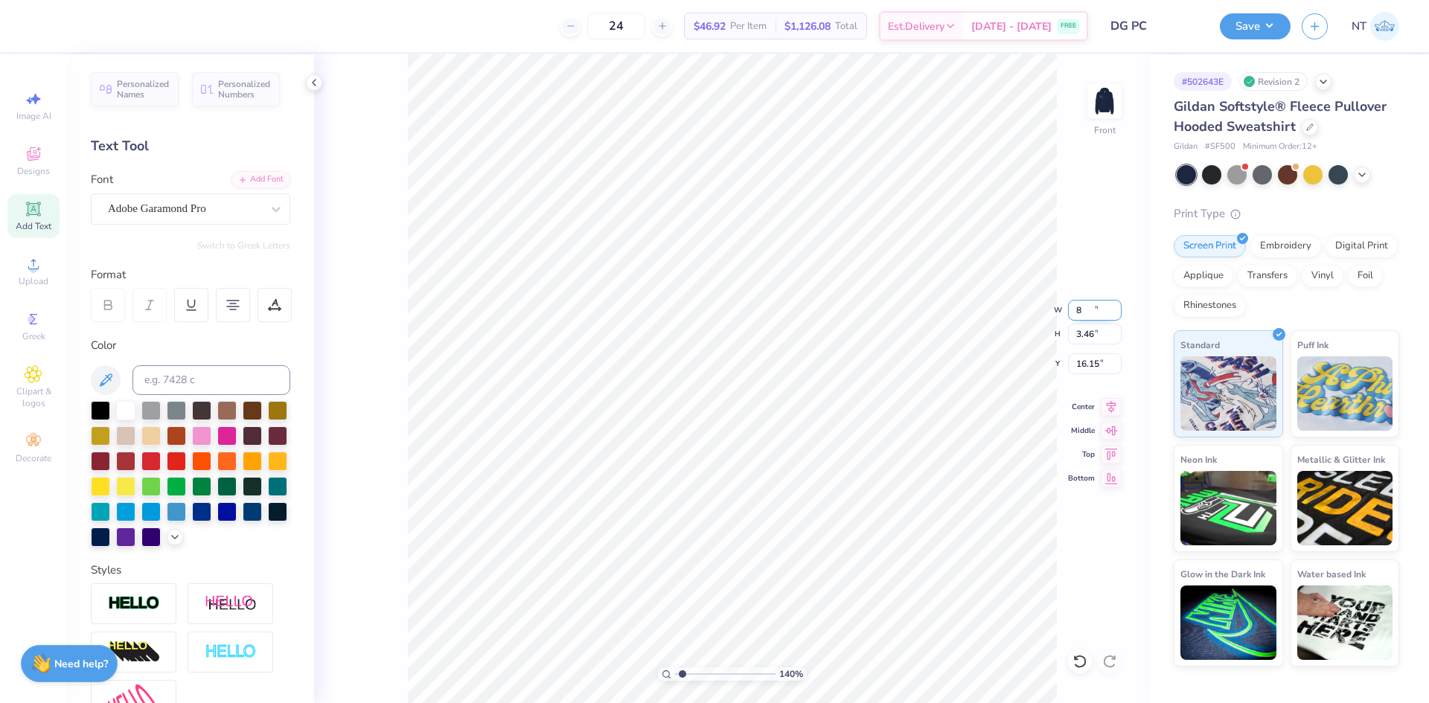
type input "3.15"
type input "16.31"
type input "1.39584517333909"
type input "20.62"
type input "1.39584517333909"
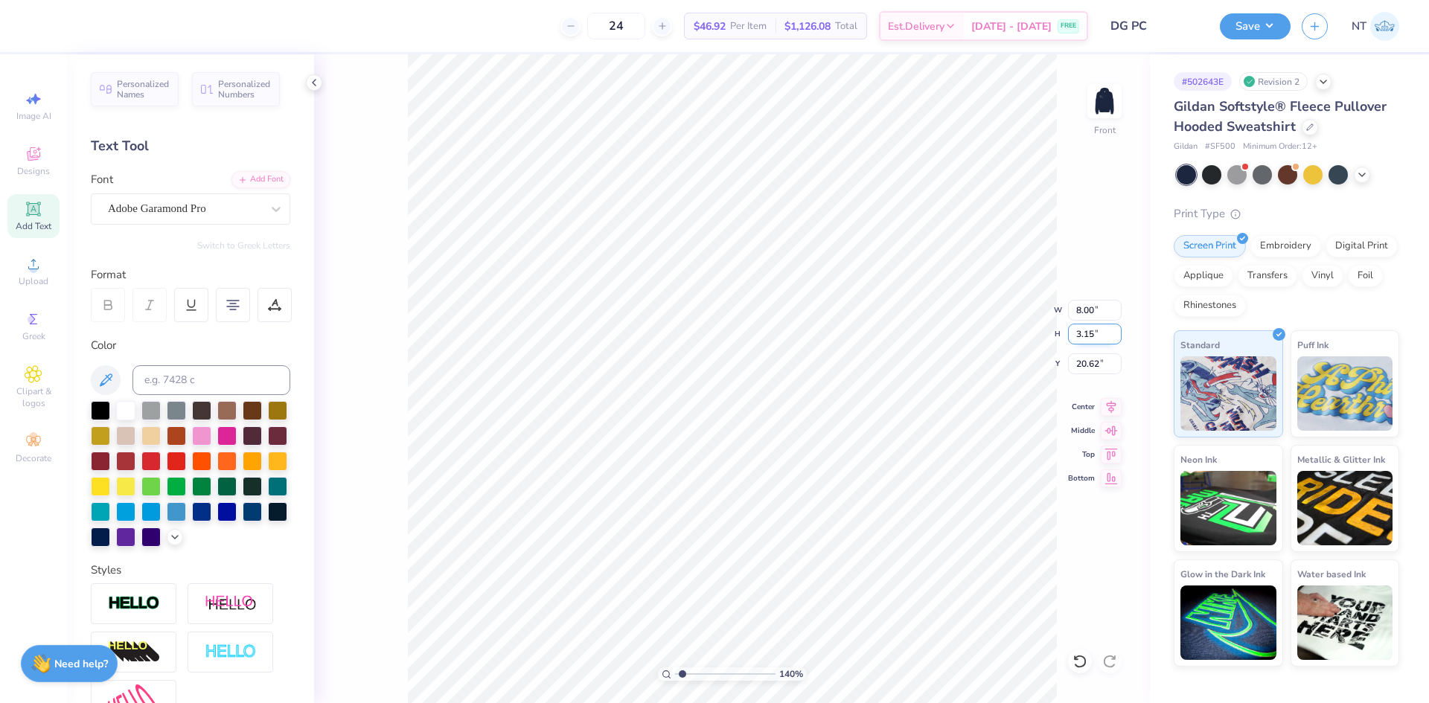
type input "13.26"
click at [1084, 315] on input "8.00" at bounding box center [1095, 310] width 54 height 21
type input "9"
type input "1.39584517333909"
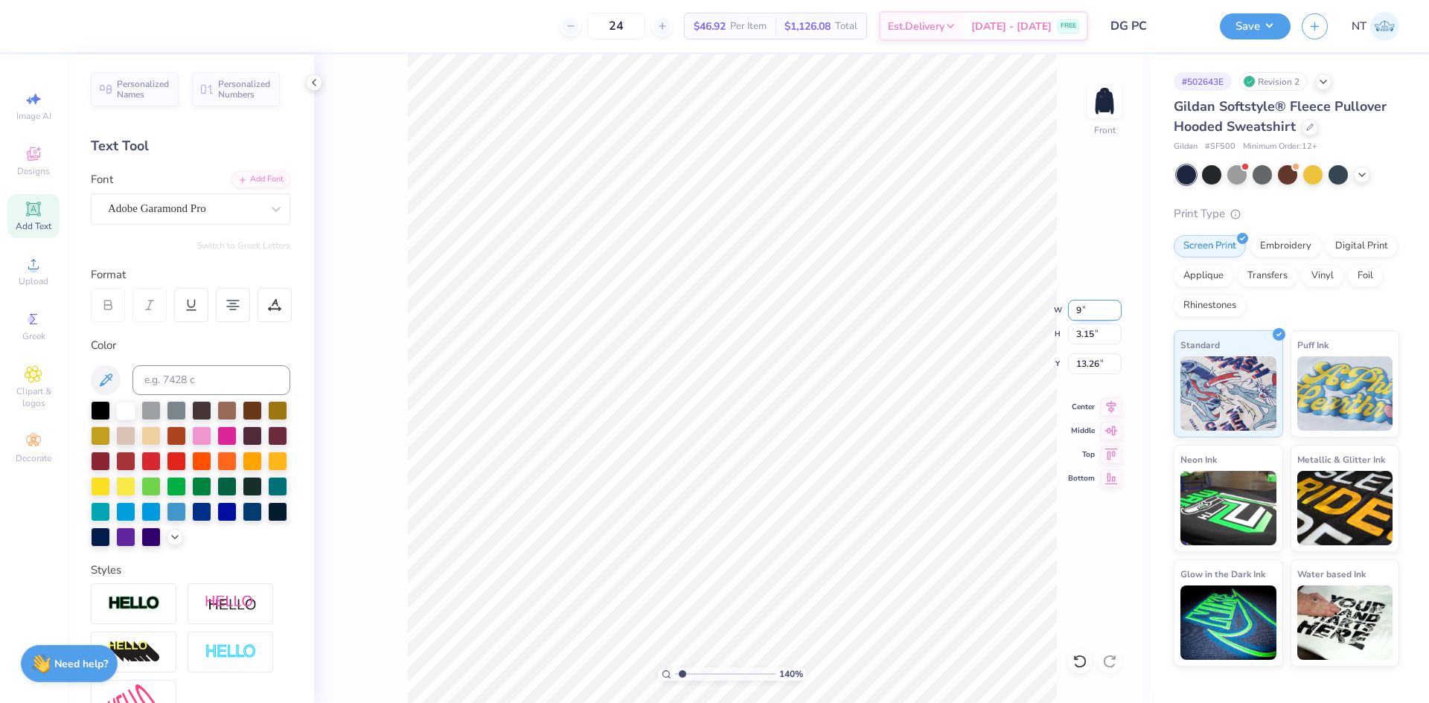
type input "9.00"
type input "3.54"
type input "13.07"
type input "1.39584517333909"
type input "12.94"
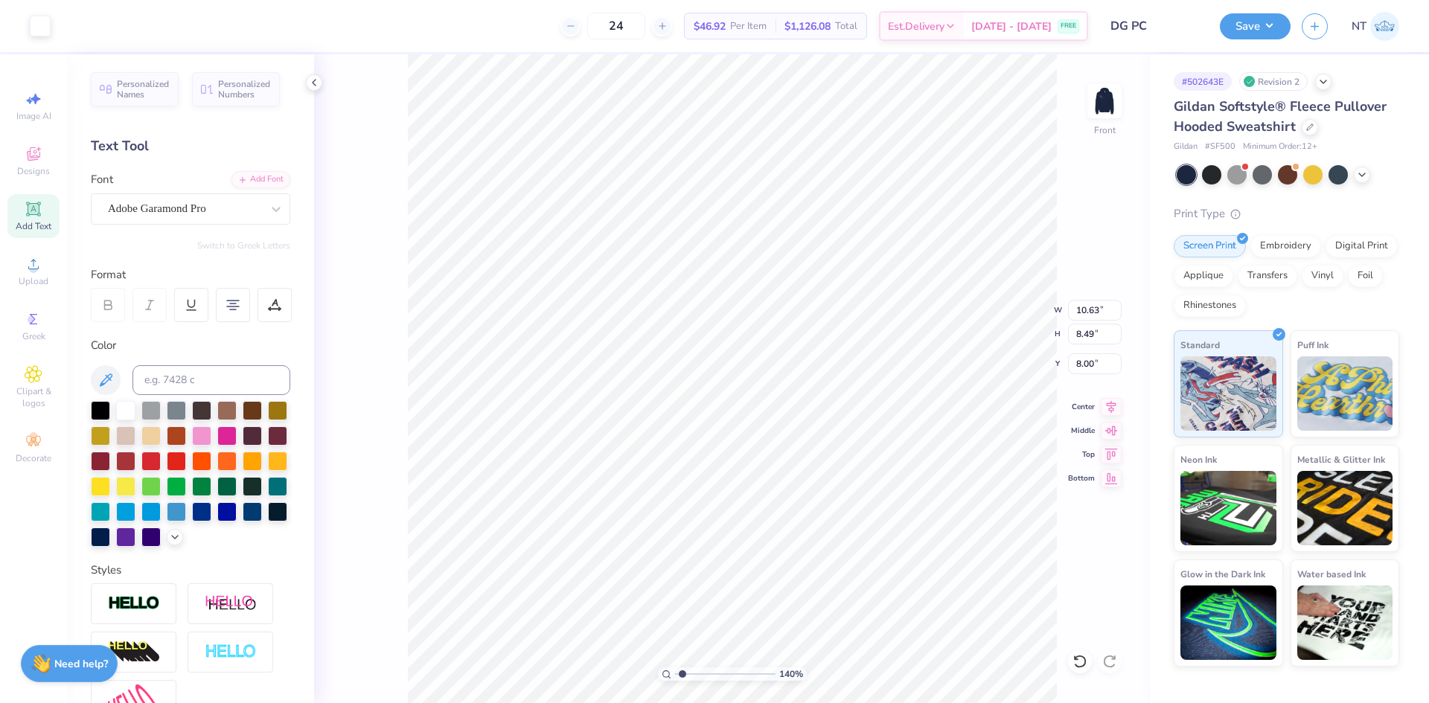
type input "1.18145891733022"
click at [1084, 365] on input "8.00" at bounding box center [1095, 364] width 54 height 21
type input "10"
type input "1.18145891733022"
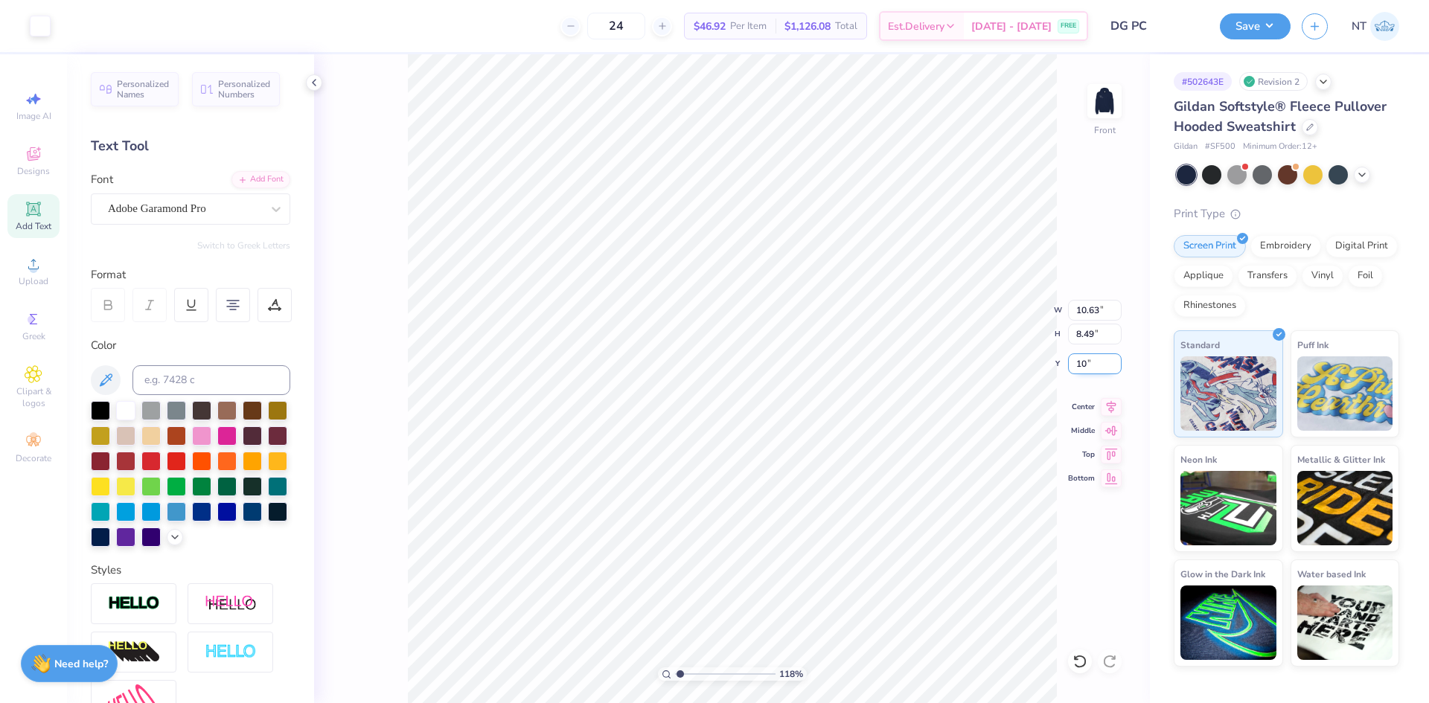
type input "10.00"
type input "1.18145891733022"
type input "6.00"
type input "1.18145891733022"
click at [1084, 359] on input "6.00" at bounding box center [1095, 364] width 54 height 21
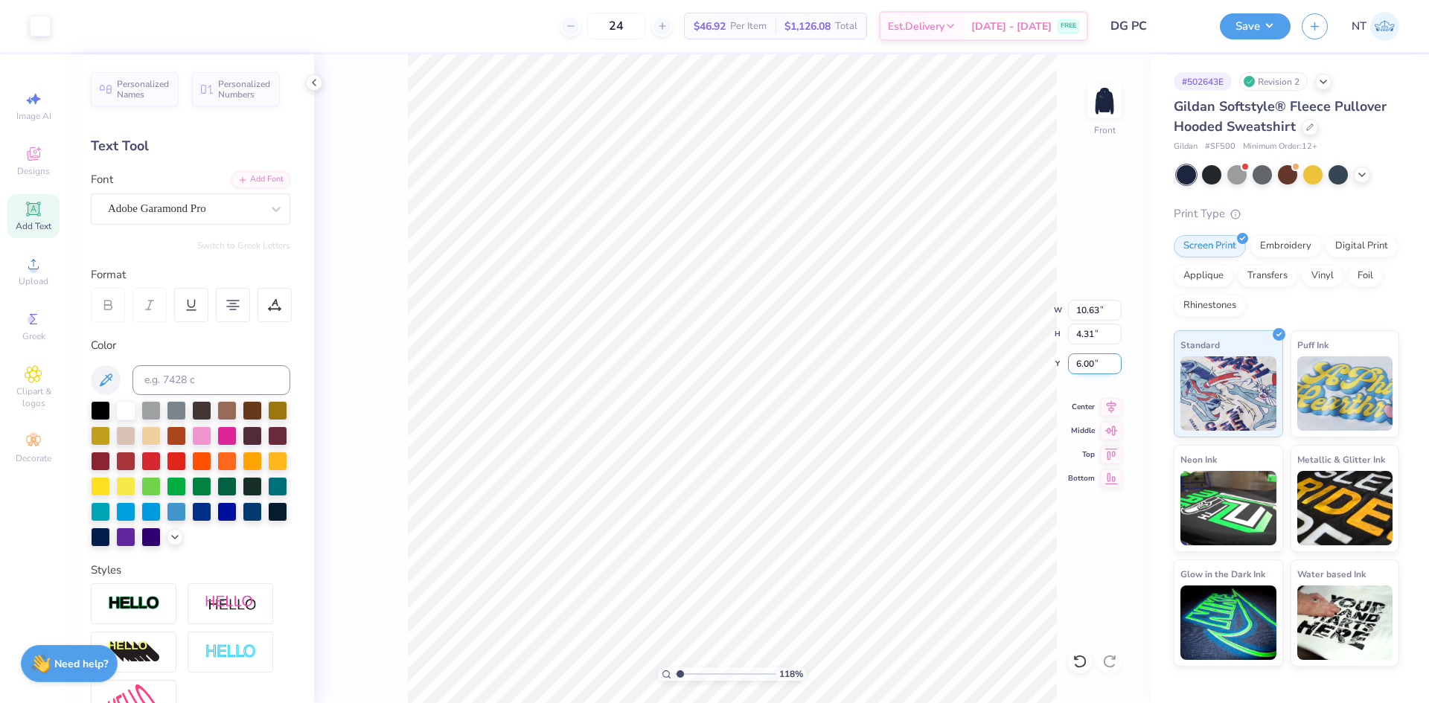
click at [1084, 359] on input "6.00" at bounding box center [1095, 364] width 54 height 21
type input "8"
type input "1.18145891733022"
type input "8.00"
type input "1.18145891733022"
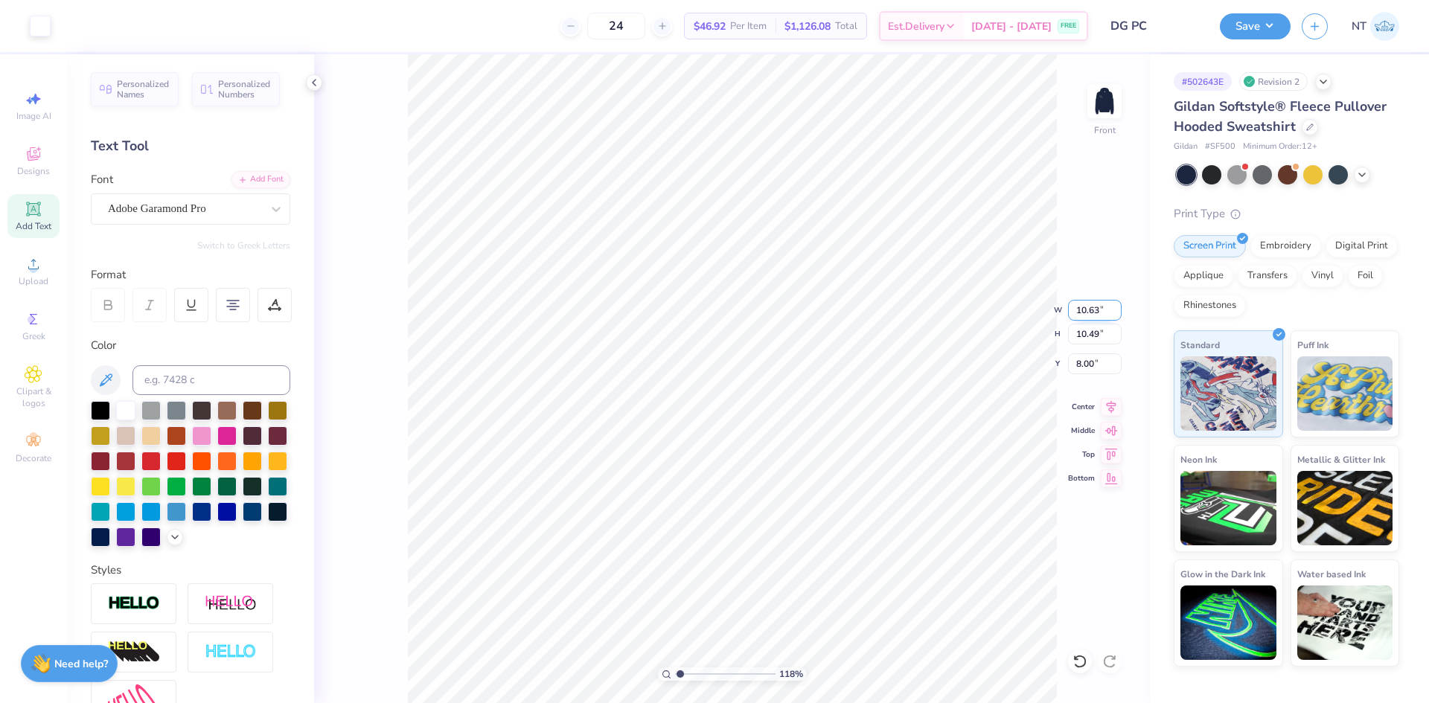
click at [1079, 317] on input "10.63" at bounding box center [1095, 310] width 54 height 21
type input "11"
type input "1.18145891733022"
type input "11.00"
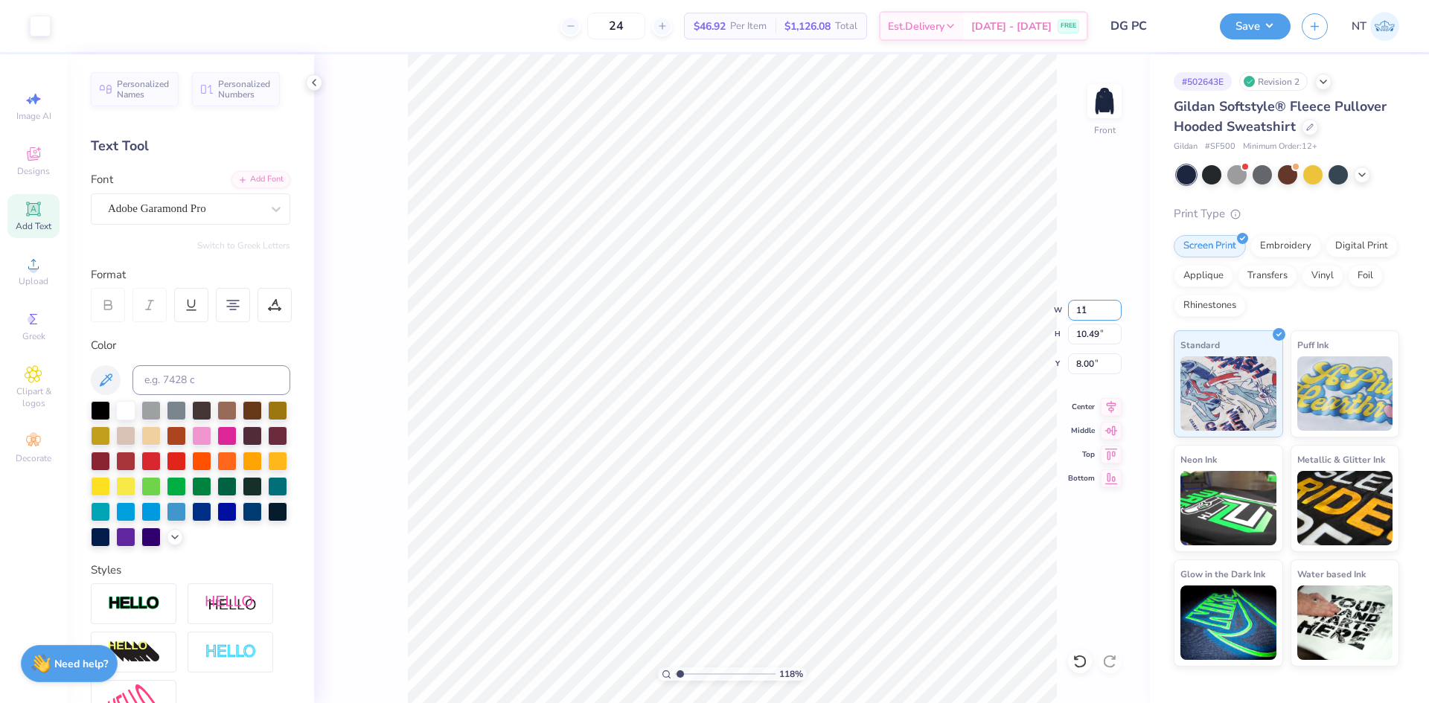
type input "10.85"
click at [1088, 360] on input "7.82" at bounding box center [1095, 364] width 54 height 21
type input "8"
type input "1.18145891733022"
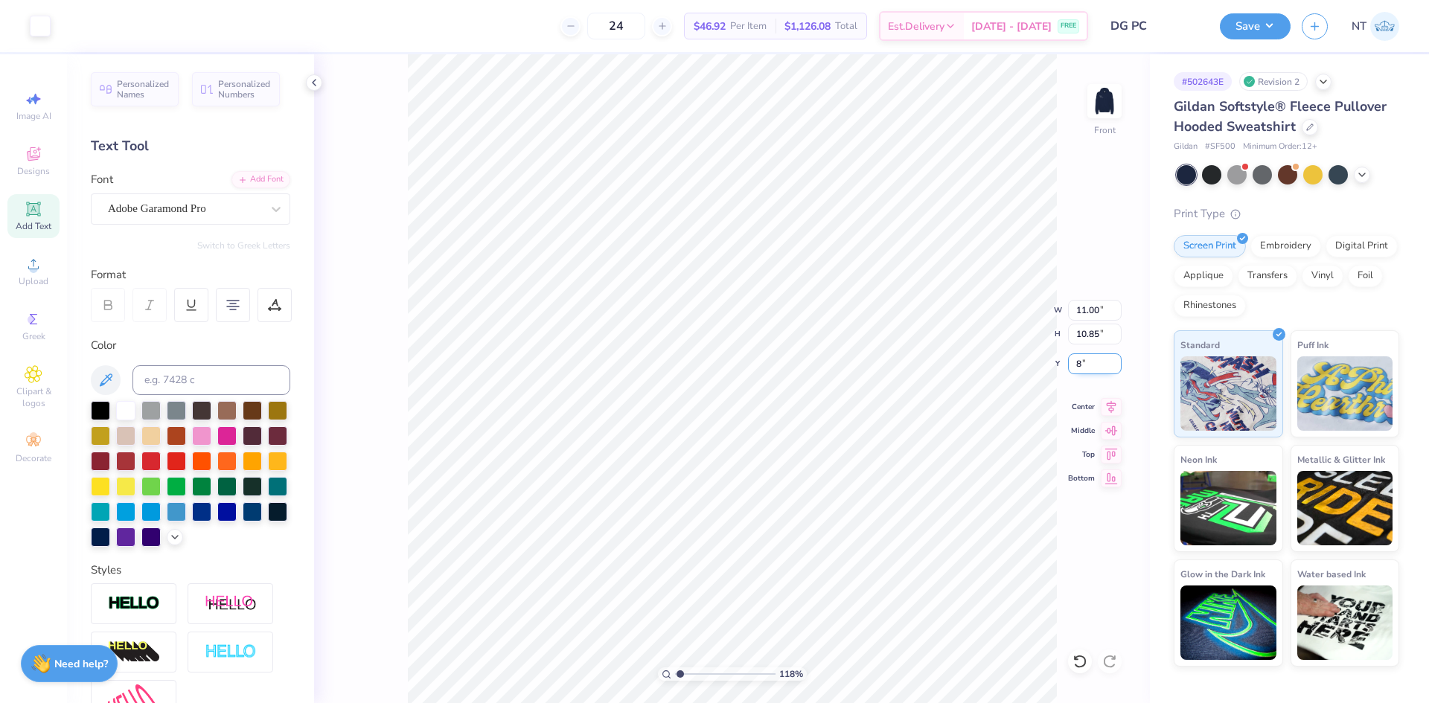
type input "8.00"
type input "1"
type input "9.31"
type input "3.67"
type input "18.02"
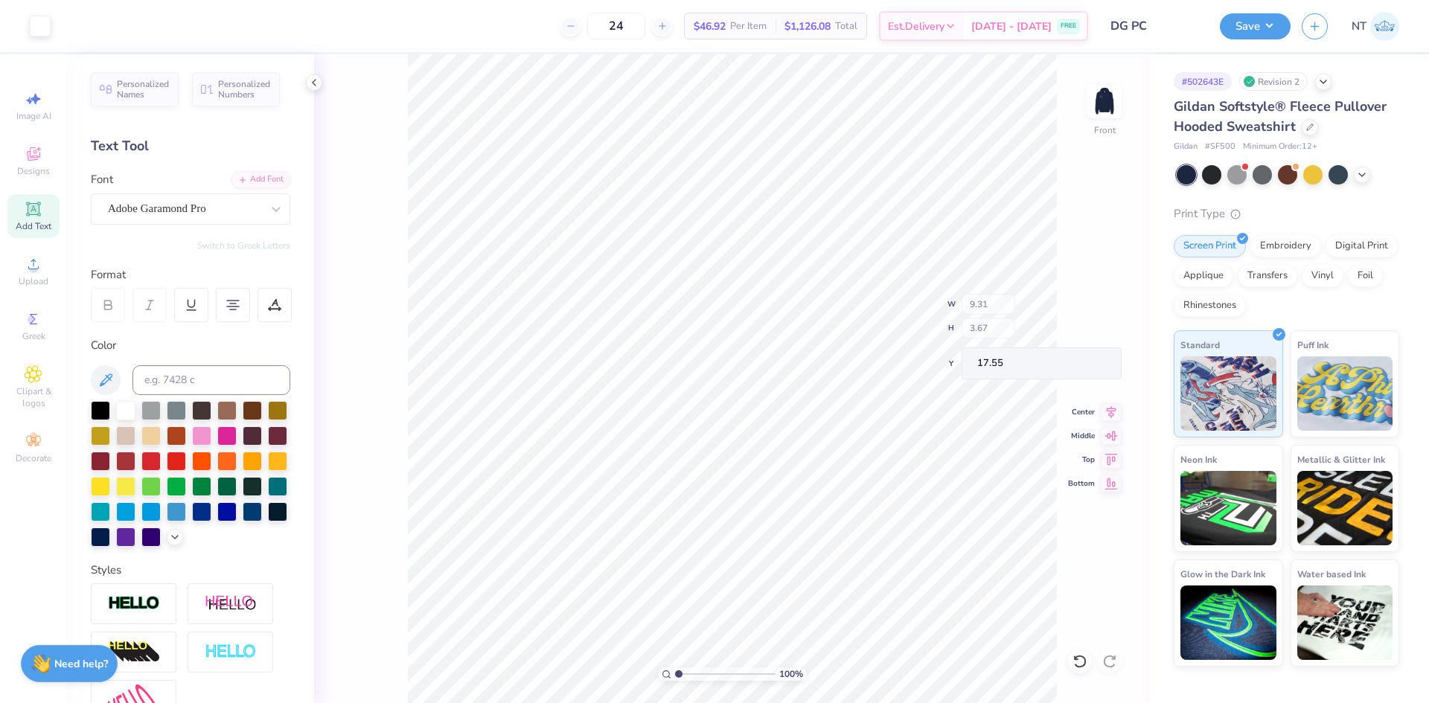
type input "17.55"
type input "1"
type input "17.31"
type input "3.21314535235116"
type input "17.36"
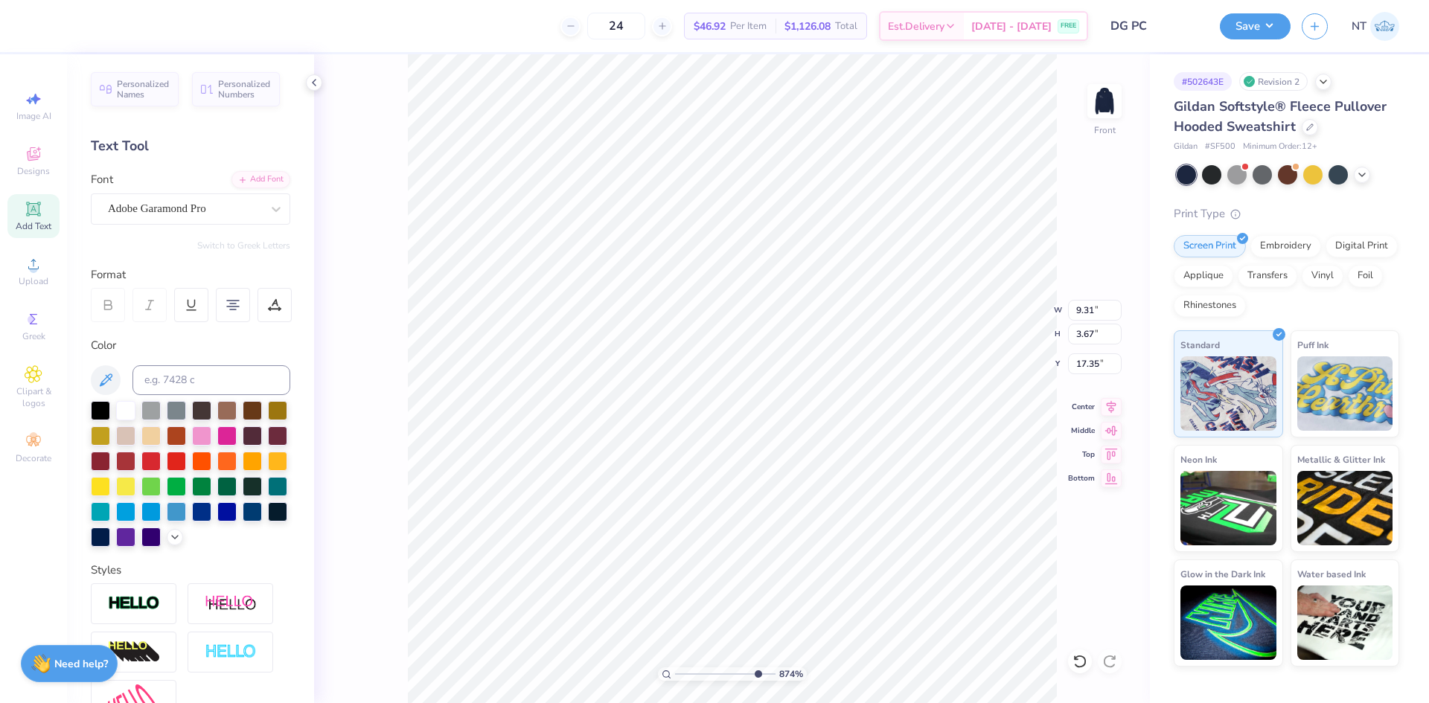
type input "8.73860521419236"
type input "17.34"
type input "1.6491337272538"
click at [1080, 313] on input "11.00" at bounding box center [1095, 310] width 54 height 21
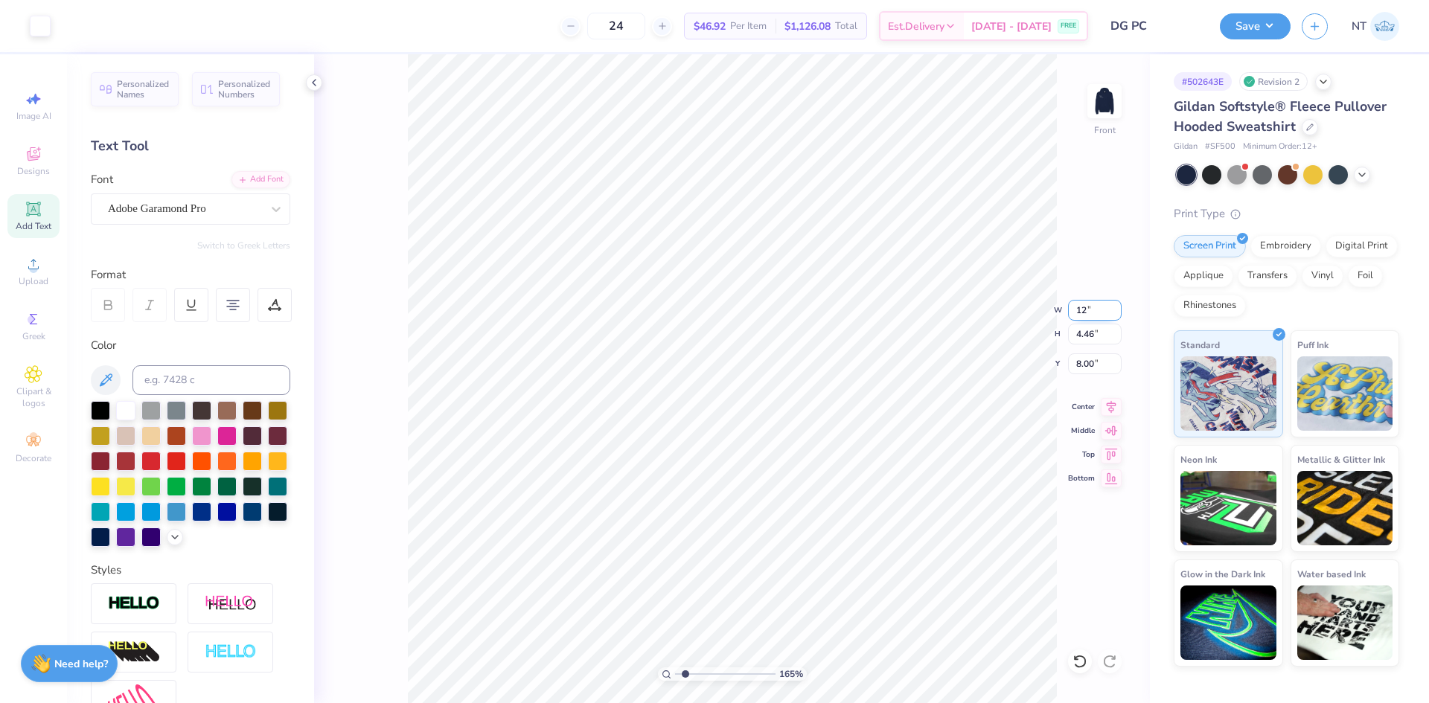
type input "12"
type input "1.6491337272538"
type input "12.00"
type input "4.86"
click at [1083, 362] on input "7.80" at bounding box center [1095, 364] width 54 height 21
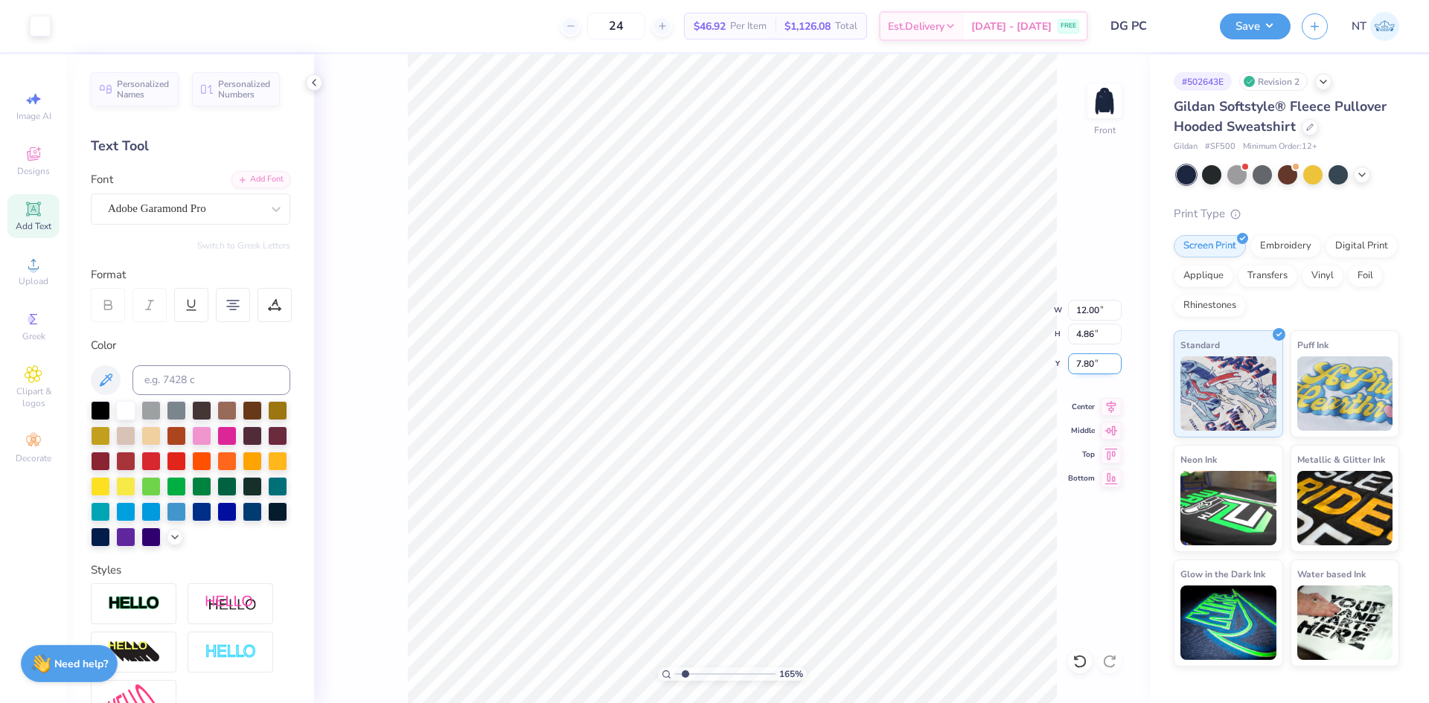
click at [1083, 362] on input "7.80" at bounding box center [1095, 364] width 54 height 21
type input "8"
type input "1.6491337272538"
type input "8.00"
type input "1"
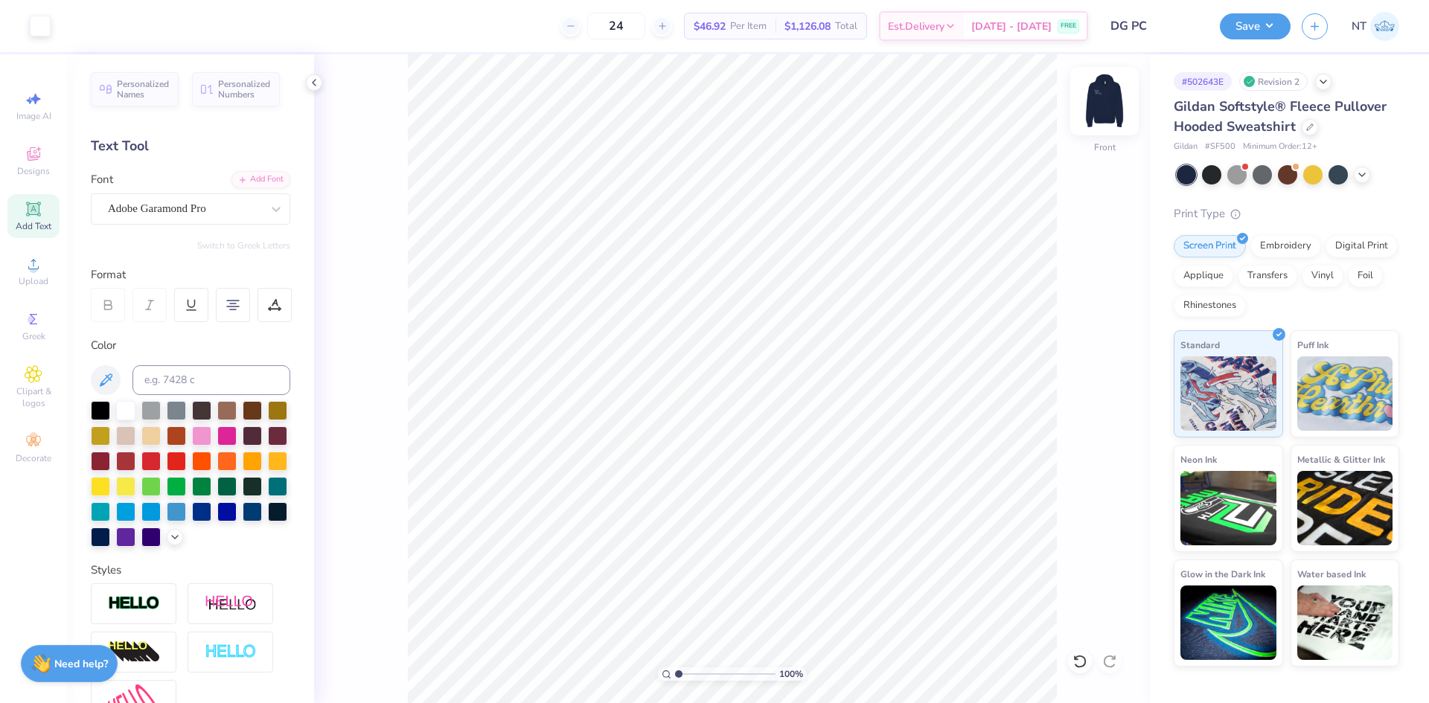
click at [1108, 109] on img at bounding box center [1105, 101] width 60 height 60
click at [1078, 359] on div "100 % Back" at bounding box center [732, 378] width 836 height 649
click at [393, 170] on div "100 % Back W 5.00 5.00 " H 3.17 3.17 " Y 3.00 3.00 " Center Middle Top Bottom" at bounding box center [732, 378] width 836 height 649
click at [310, 75] on div at bounding box center [314, 82] width 16 height 16
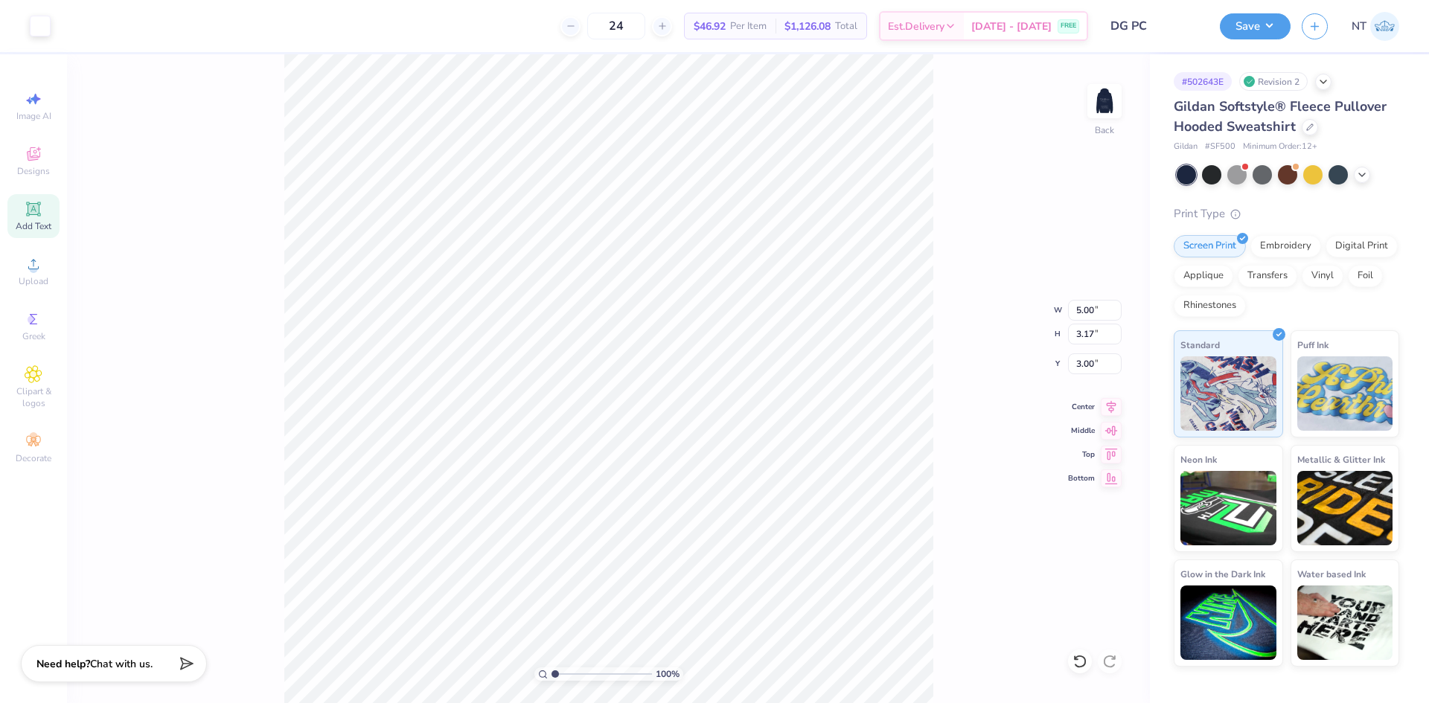
click at [1121, 109] on div at bounding box center [1104, 101] width 34 height 34
click at [990, 228] on div "100 % Front W 12.00 12.00 " H 13.00 13.00 " Y 8.00 8.00 " Center Middle Top Bot…" at bounding box center [608, 378] width 1083 height 649
click at [1264, 28] on button "Save" at bounding box center [1255, 24] width 71 height 26
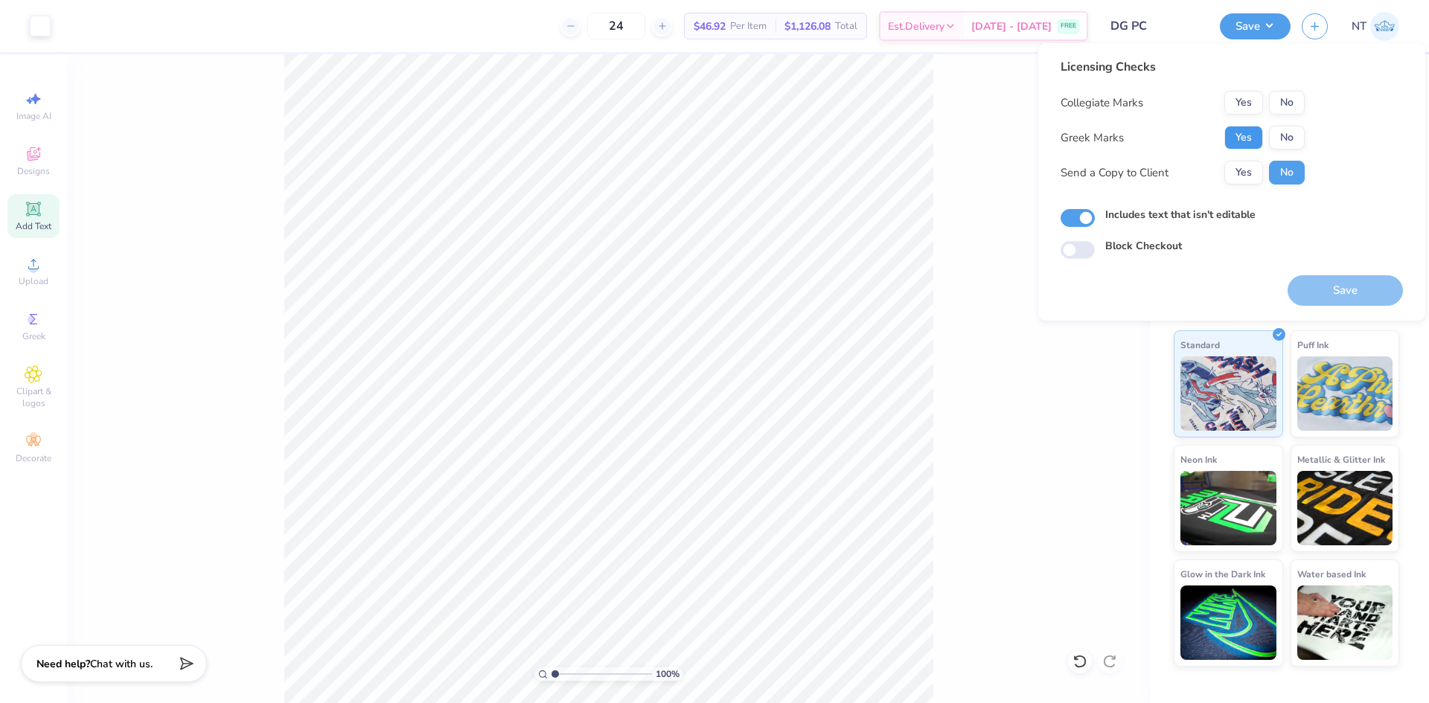
drag, startPoint x: 1231, startPoint y: 135, endPoint x: 1289, endPoint y: 115, distance: 61.7
click at [1234, 135] on button "Yes" at bounding box center [1243, 138] width 39 height 24
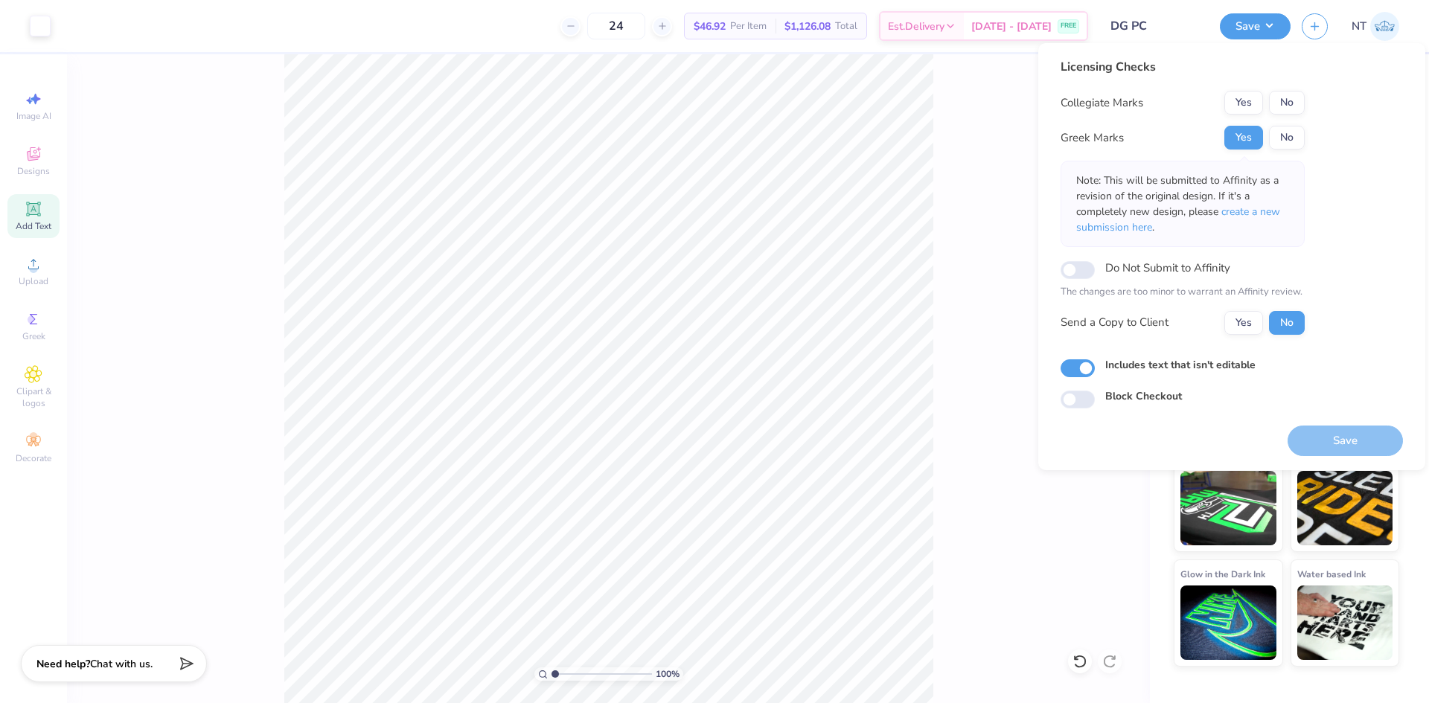
click at [1295, 101] on button "No" at bounding box center [1287, 103] width 36 height 24
click at [1066, 359] on div "Includes text that isn't editable" at bounding box center [1232, 365] width 342 height 17
click at [1078, 365] on input "Includes text that isn't editable" at bounding box center [1078, 368] width 34 height 18
checkbox input "false"
click at [1381, 434] on button "Save" at bounding box center [1345, 441] width 115 height 31
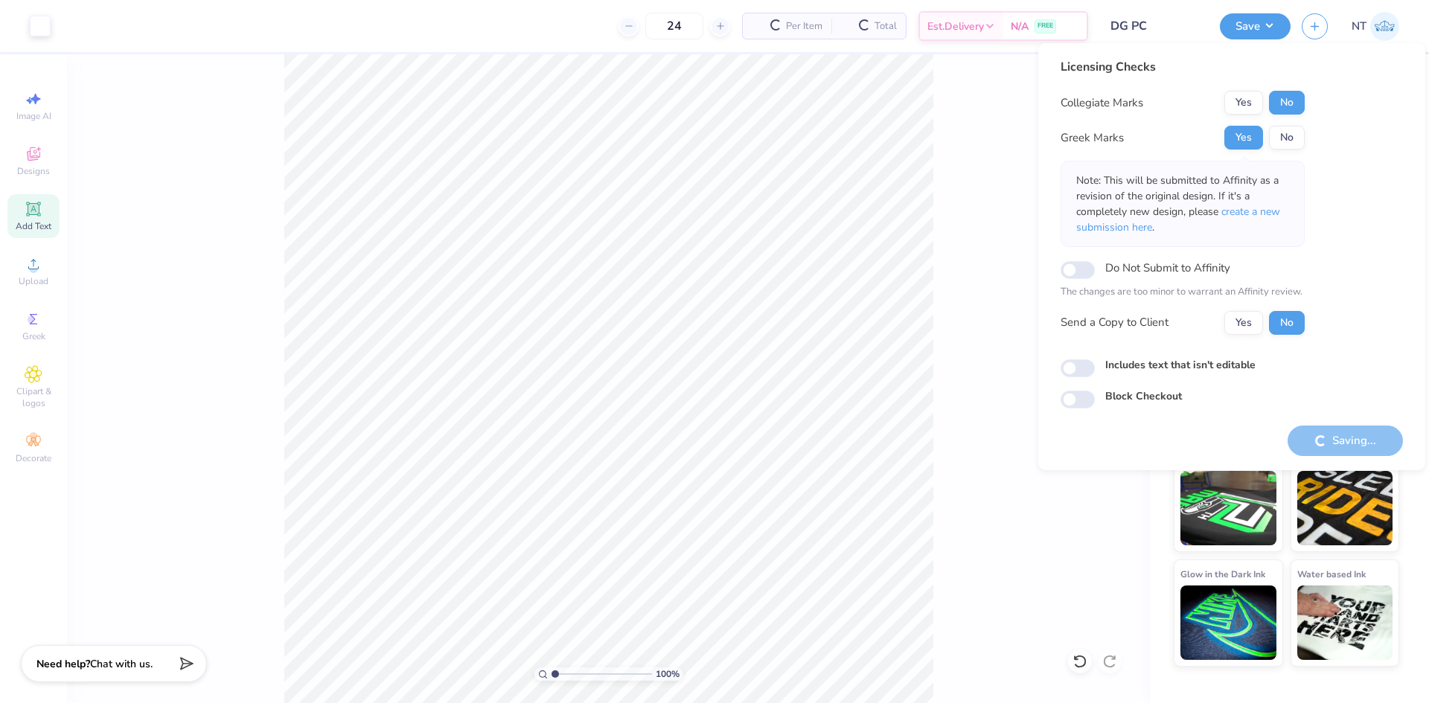
click at [1273, 13] on div "Save" at bounding box center [1255, 26] width 71 height 26
click at [1262, 24] on button "Save" at bounding box center [1255, 26] width 71 height 26
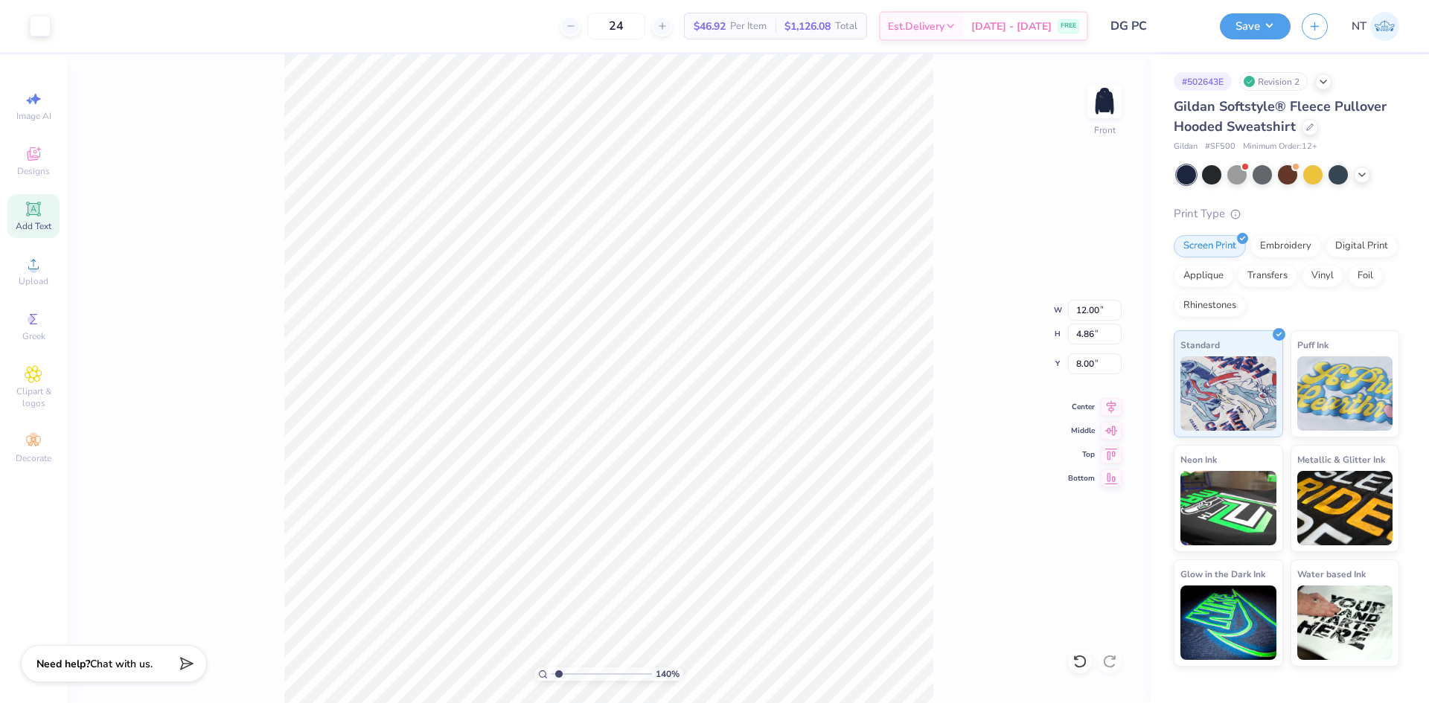
click at [991, 167] on div "140 % Front W 12.00 12.00 " H 4.86 4.86 " Y 8.00 8.00 " Center Middle Top Bottom" at bounding box center [608, 378] width 1083 height 649
type input "1.39584517333908"
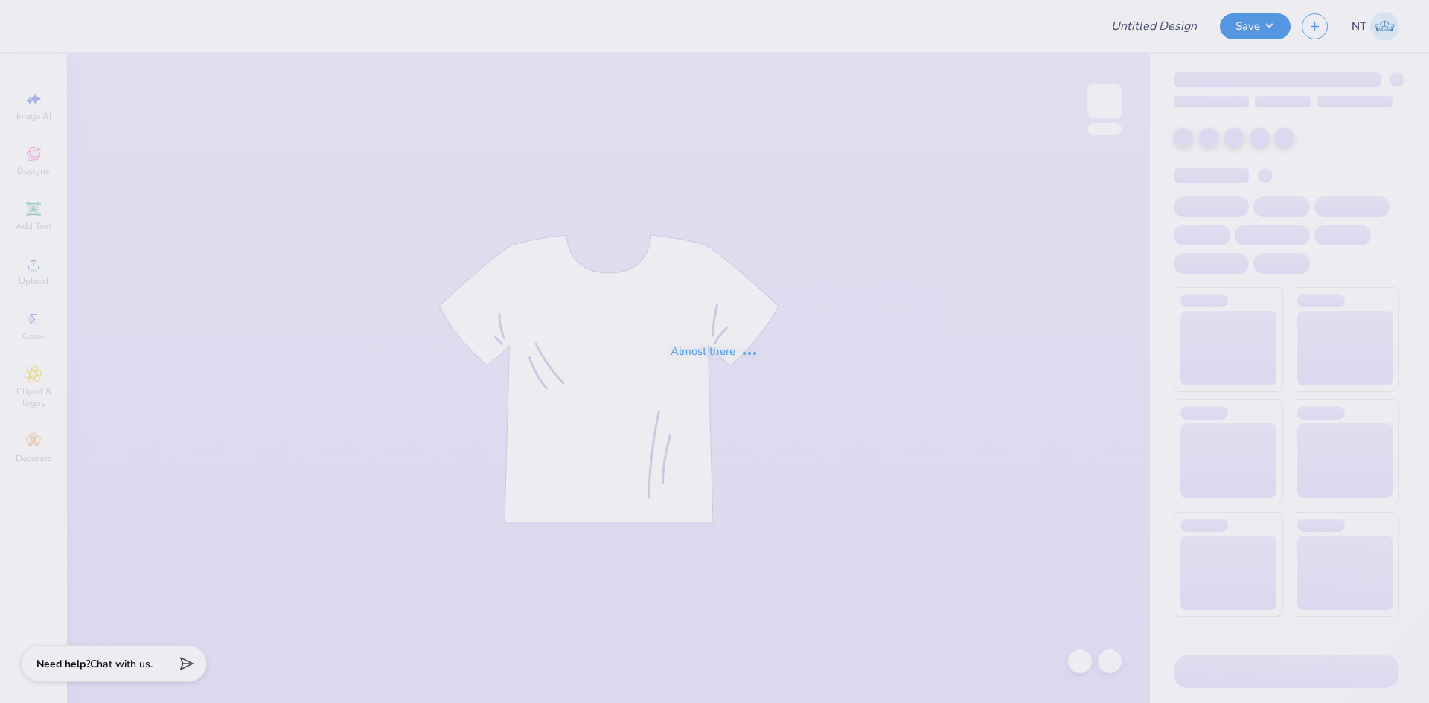
type input "DG PC"
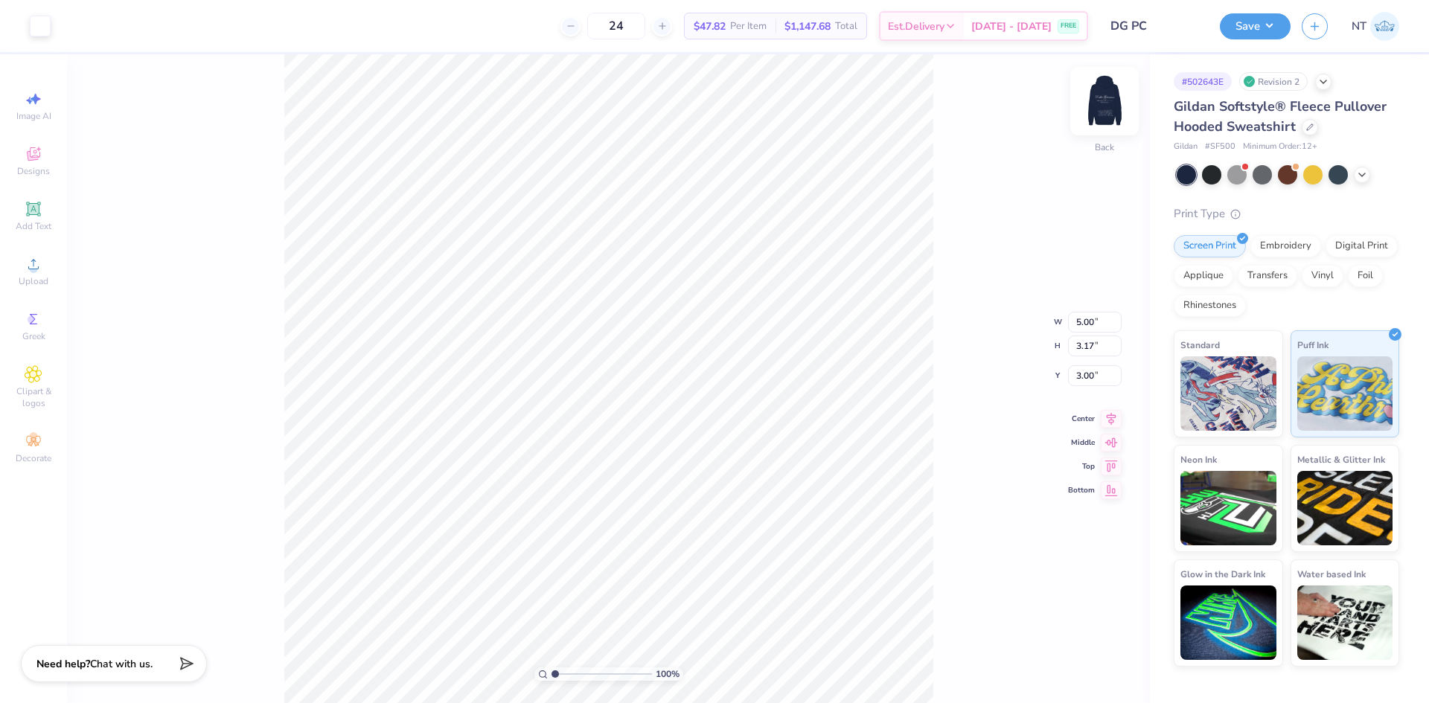
click at [1112, 87] on img at bounding box center [1105, 101] width 60 height 60
